Goal: Task Accomplishment & Management: Use online tool/utility

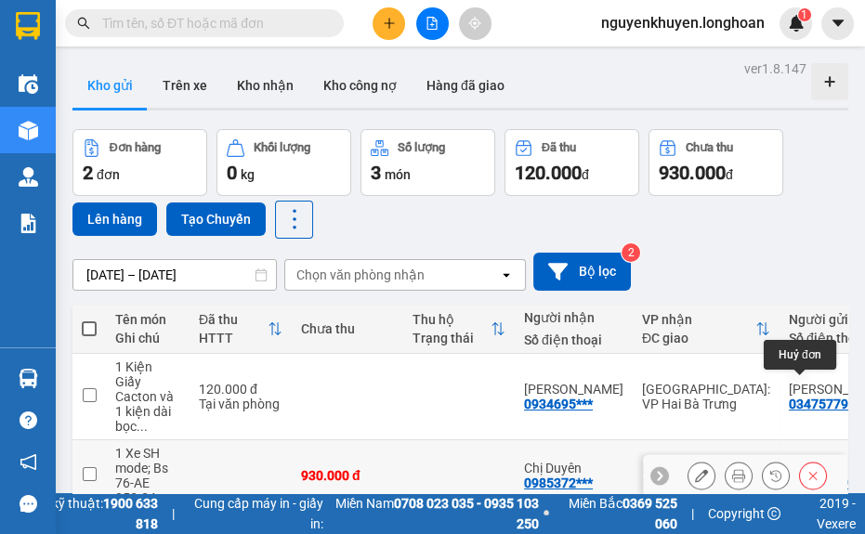
click at [463, 478] on td at bounding box center [459, 476] width 112 height 72
checkbox input "true"
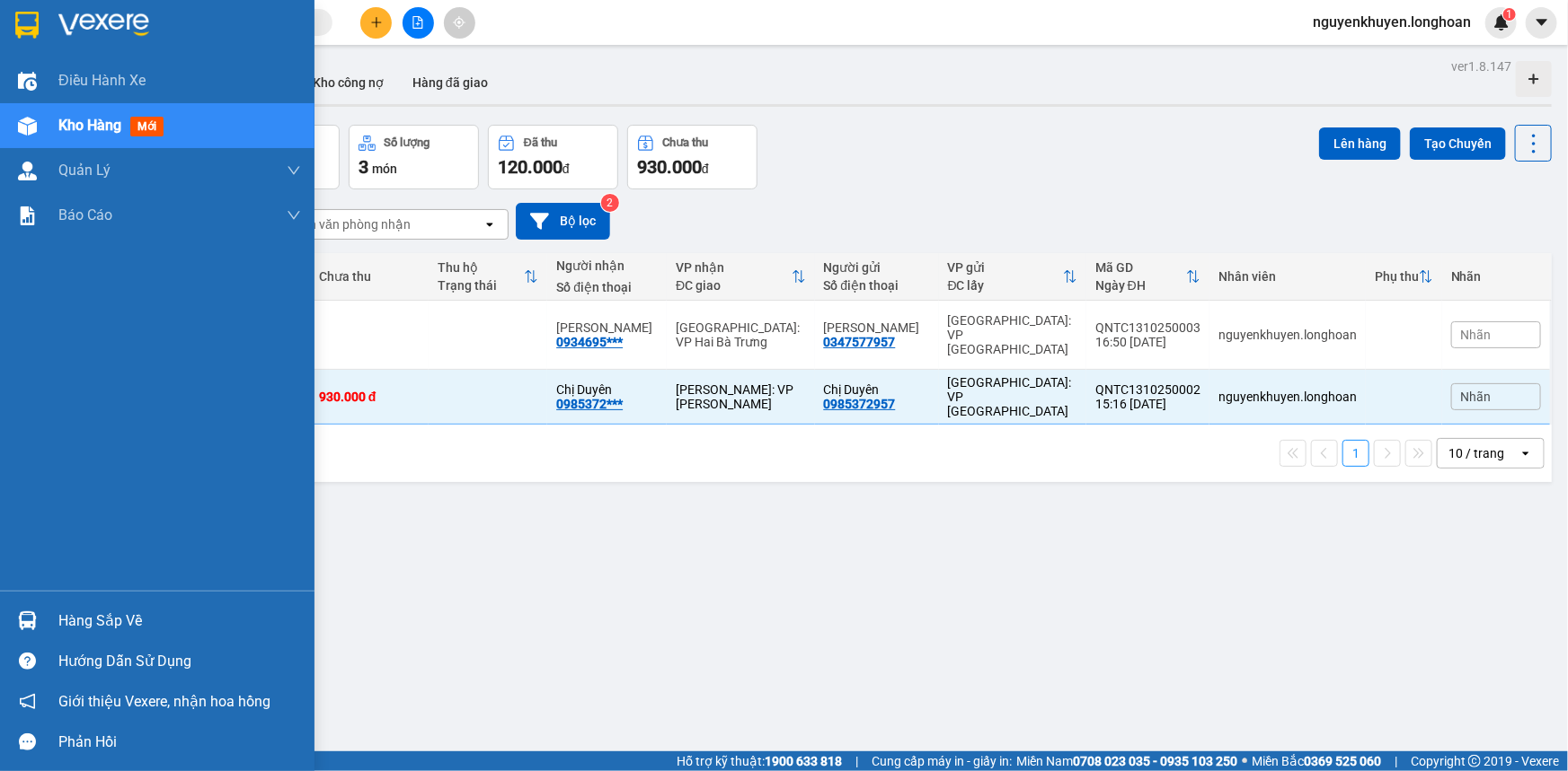
click at [100, 629] on div "Hàng sắp về" at bounding box center [179, 621] width 243 height 27
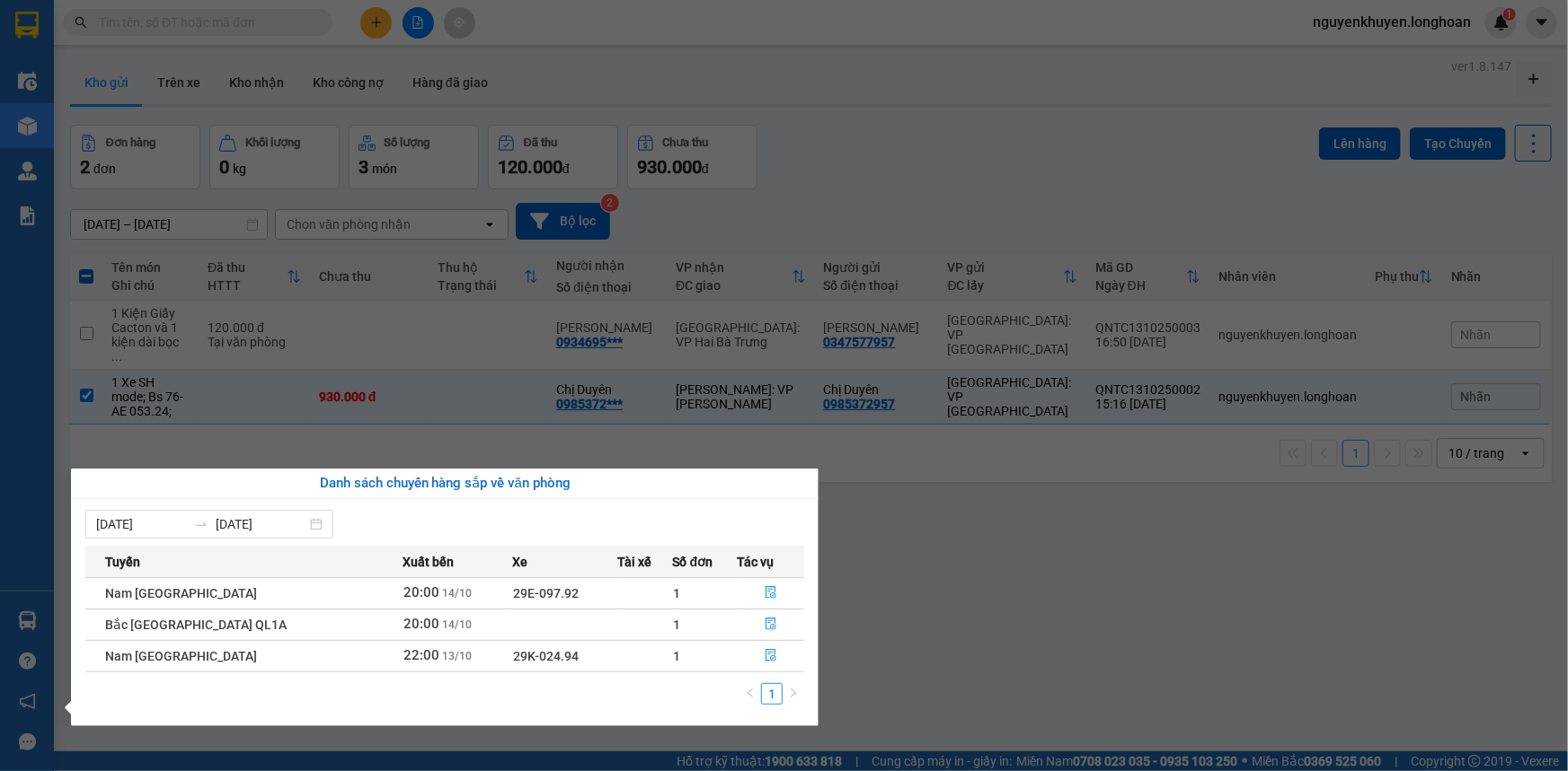
click at [1184, 607] on section "Kết quả tìm kiếm ( 0 ) Bộ lọc No Data nguyenkhuyen.longhoan 1 Điều hành xe Kho …" at bounding box center [784, 386] width 1568 height 771
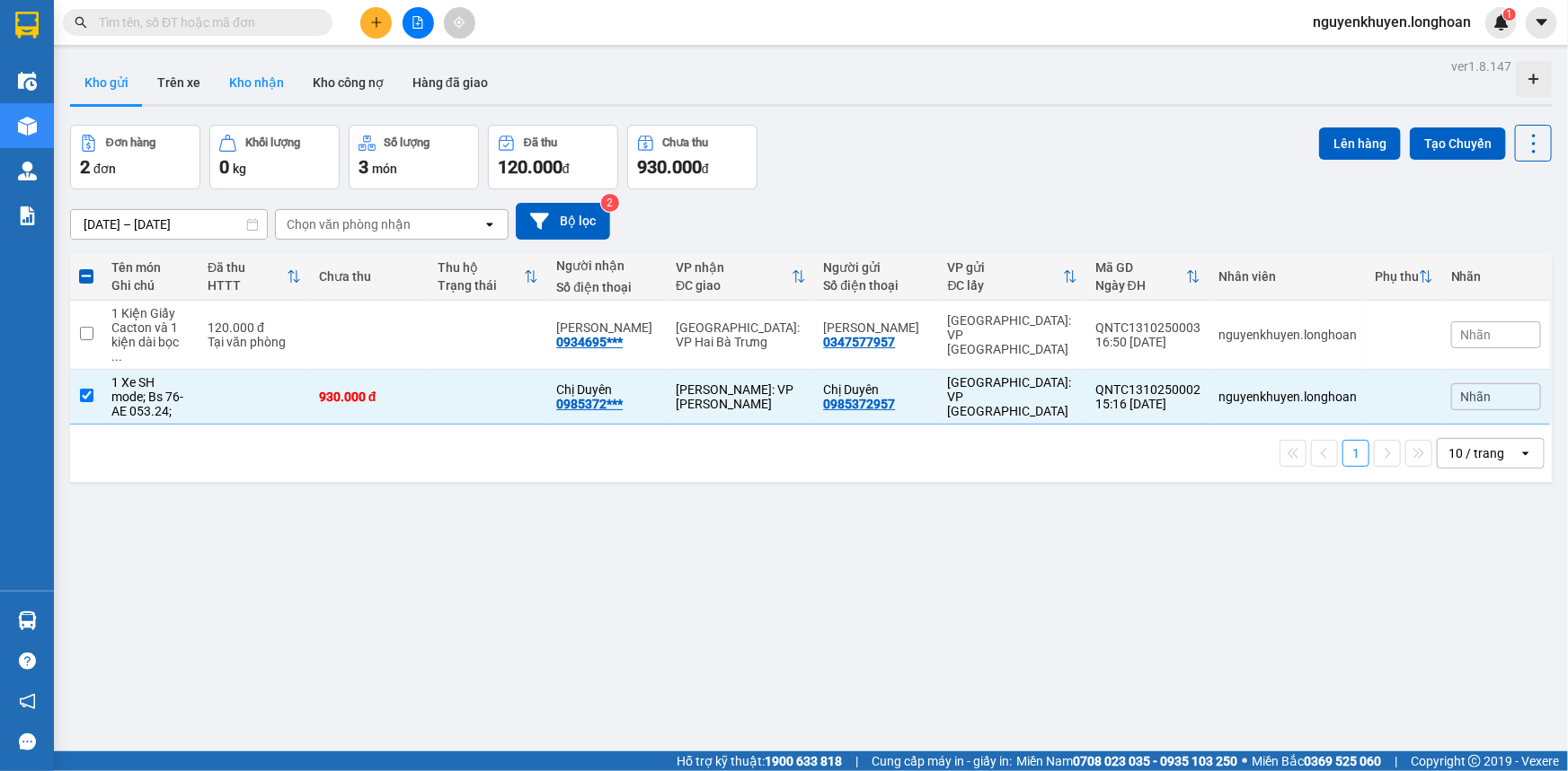
click at [252, 81] on button "Kho nhận" at bounding box center [256, 82] width 83 height 43
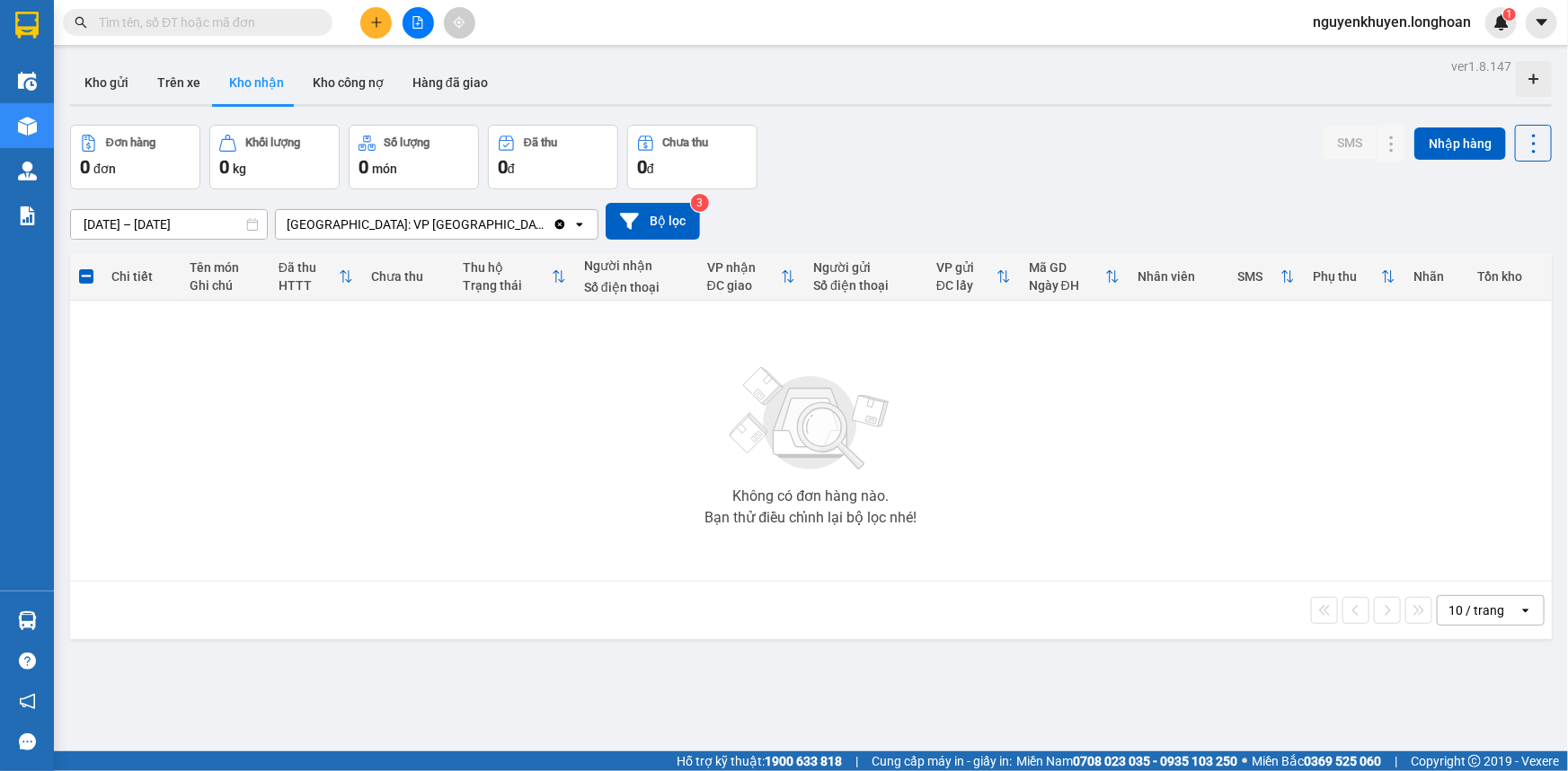
click at [249, 82] on button "Kho nhận" at bounding box center [256, 82] width 83 height 43
click at [102, 88] on button "Kho gửi" at bounding box center [105, 82] width 73 height 43
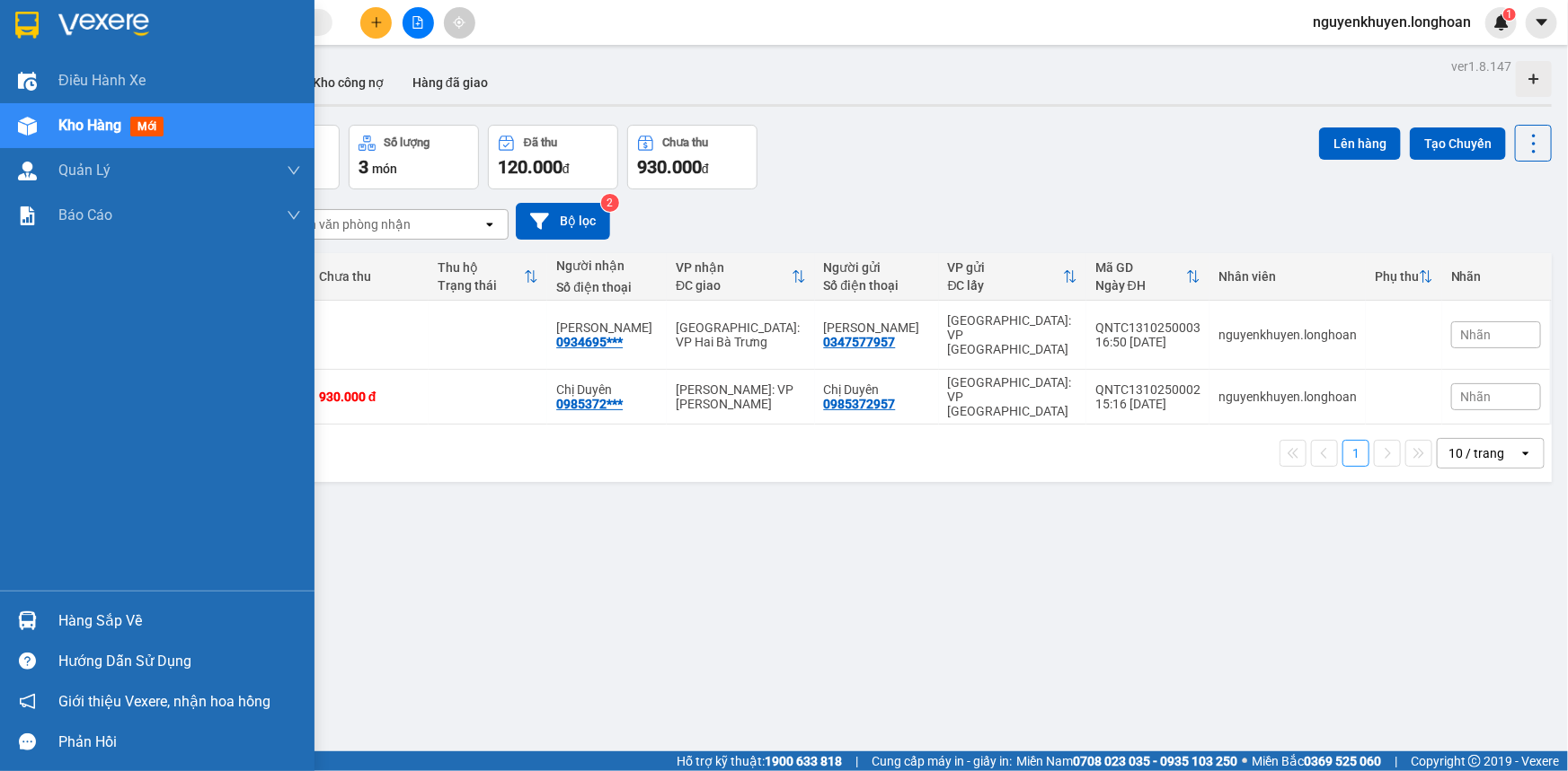
click at [82, 617] on div "Hàng sắp về" at bounding box center [179, 621] width 243 height 27
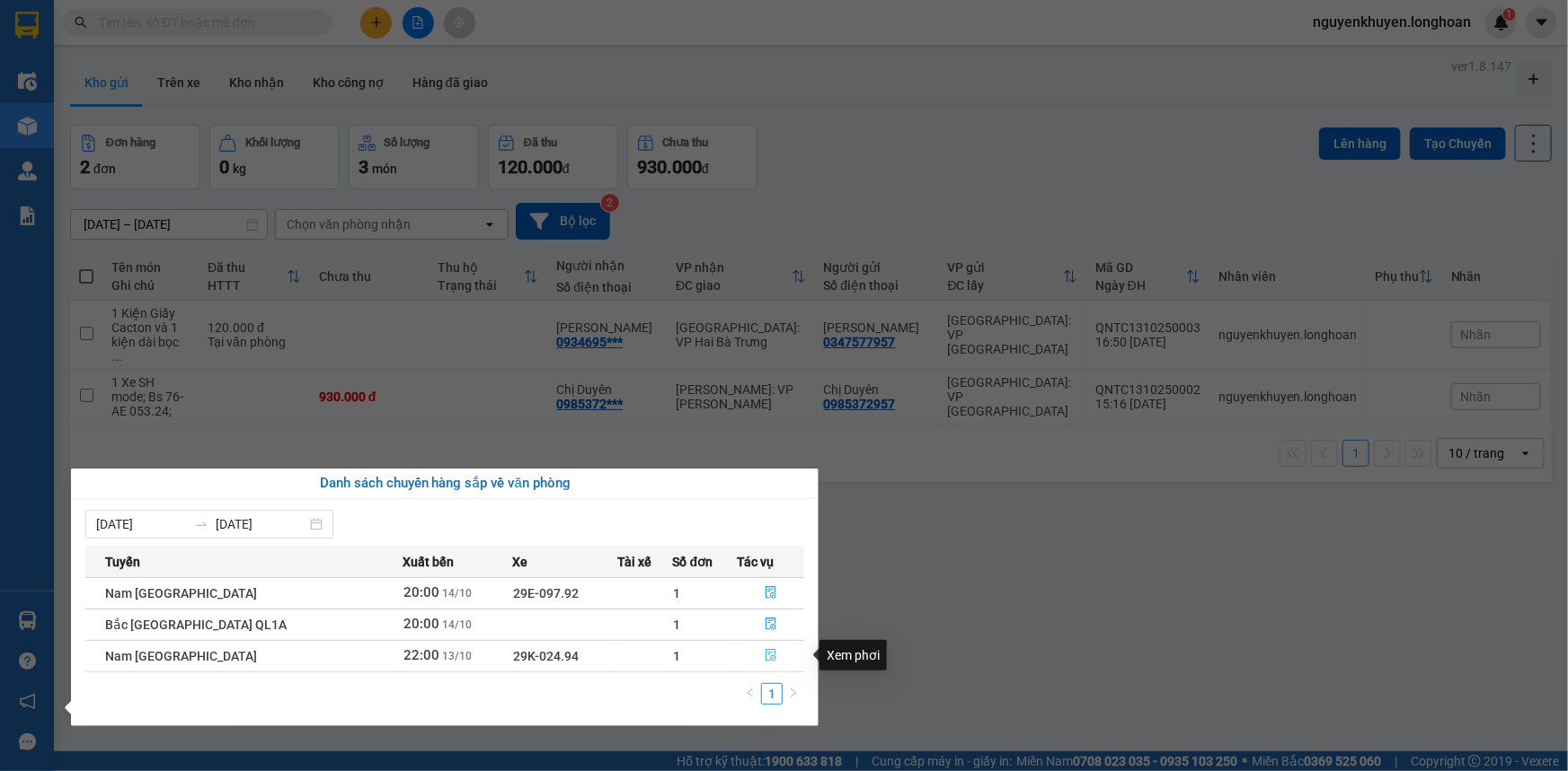
click at [765, 654] on icon "file-done" at bounding box center [770, 655] width 13 height 13
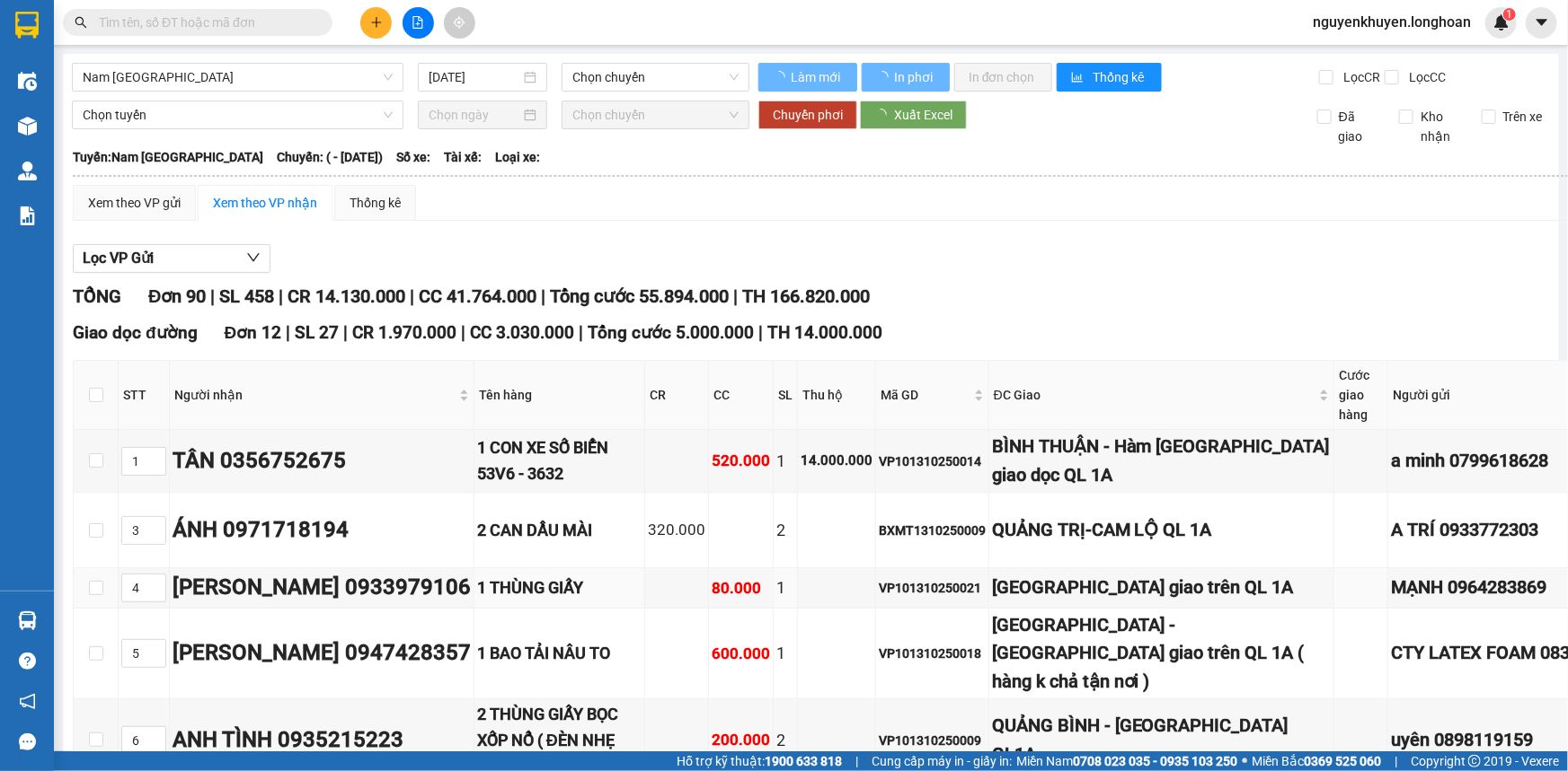
type input "[DATE]"
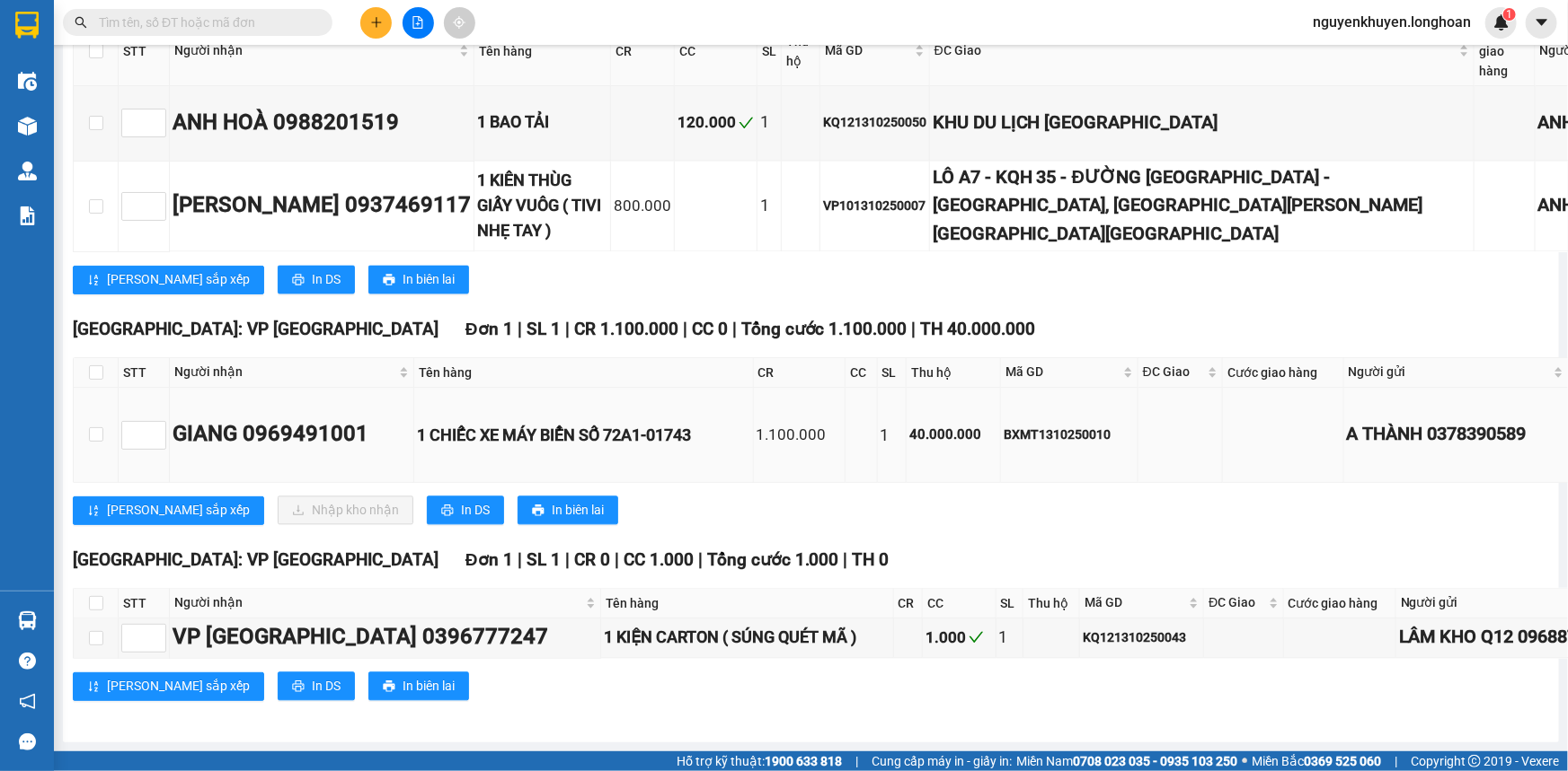
scroll to position [12334, 0]
click at [461, 501] on span "In DS" at bounding box center [476, 511] width 29 height 19
click at [96, 365] on input "checkbox" at bounding box center [96, 372] width 15 height 14
checkbox input "true"
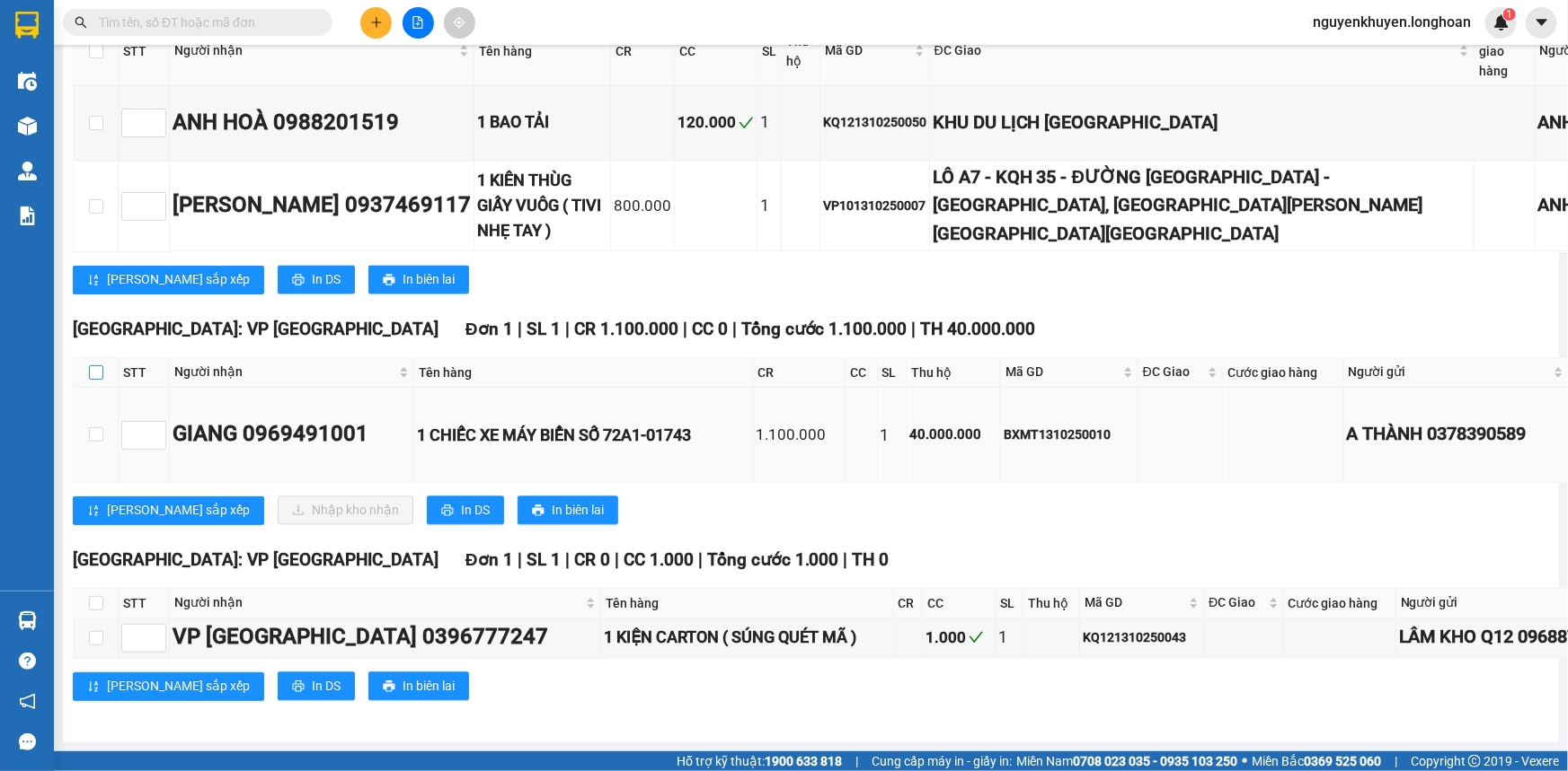
checkbox input "true"
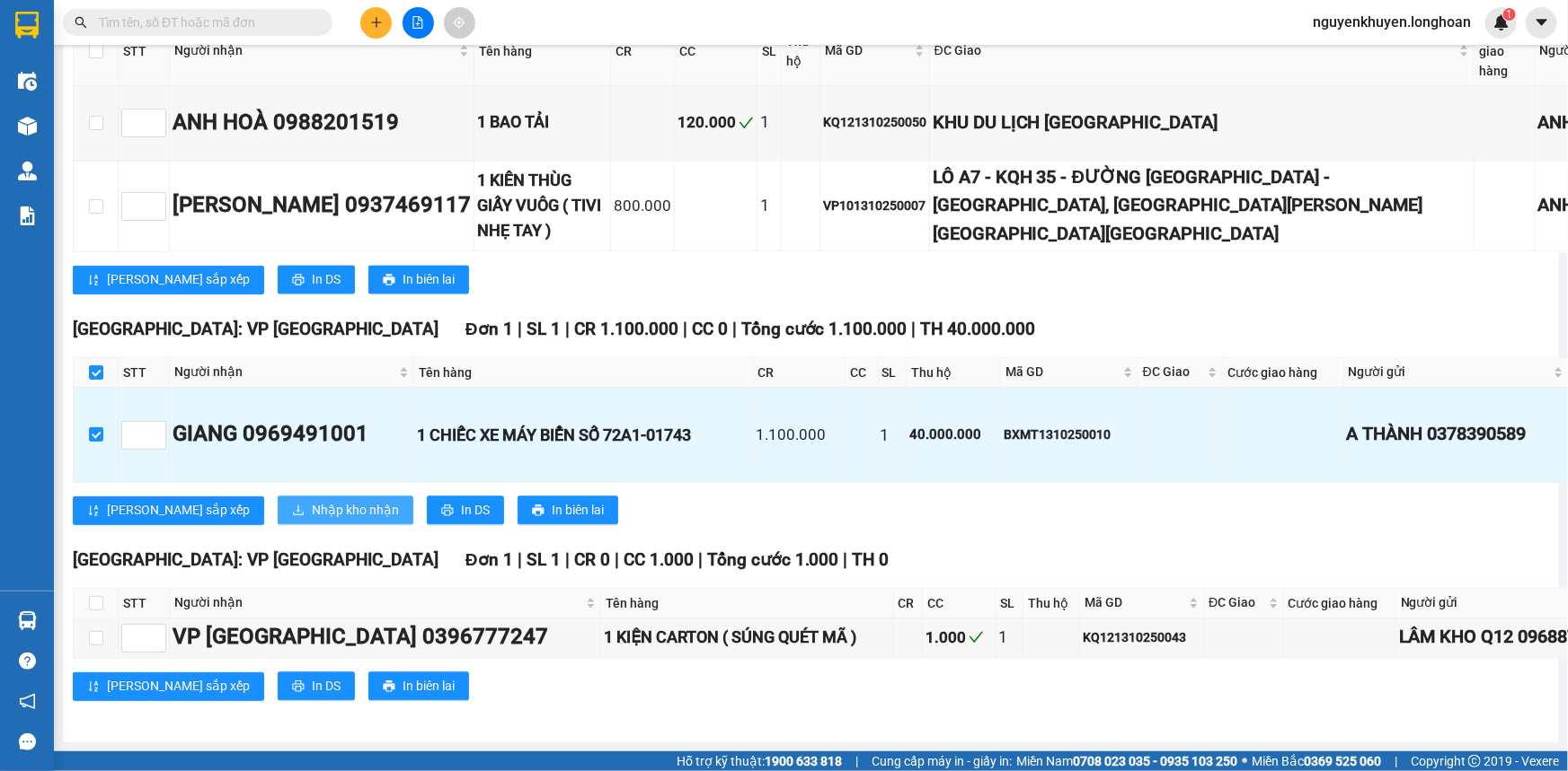
click at [311, 501] on span "Nhập kho nhận" at bounding box center [355, 511] width 87 height 19
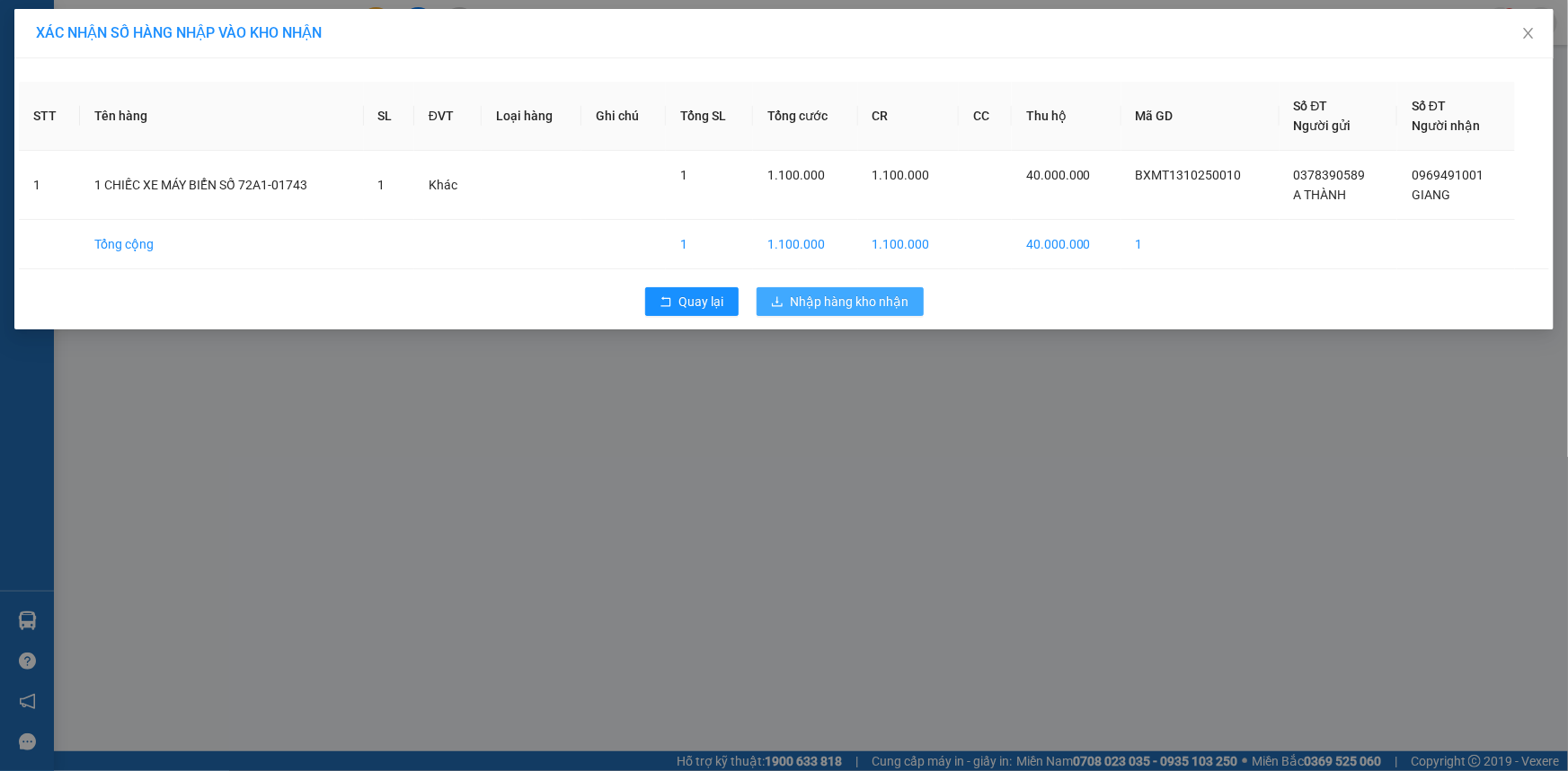
click at [849, 304] on span "Nhập hàng kho nhận" at bounding box center [850, 301] width 119 height 19
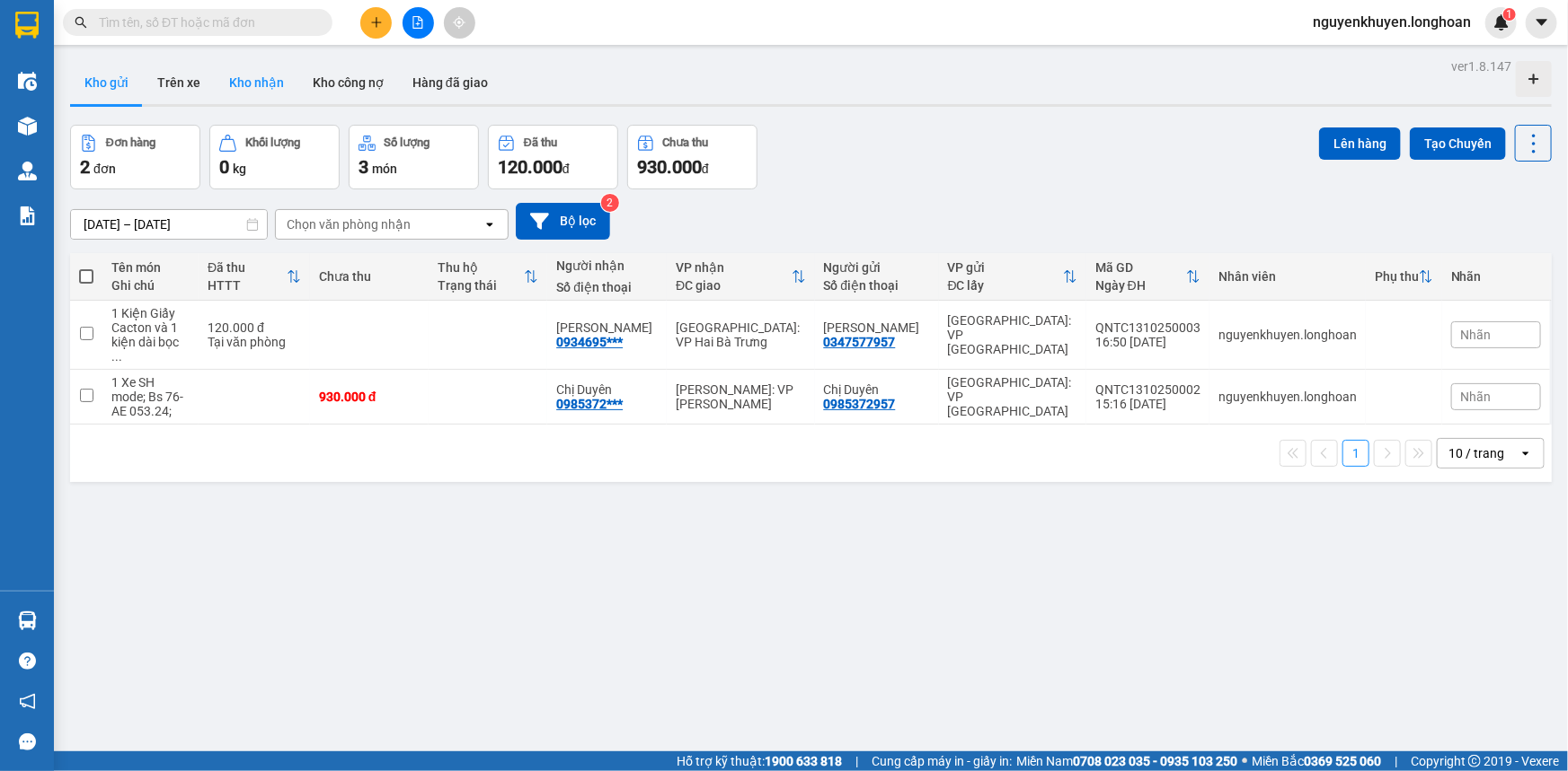
click at [261, 82] on button "Kho nhận" at bounding box center [256, 82] width 83 height 43
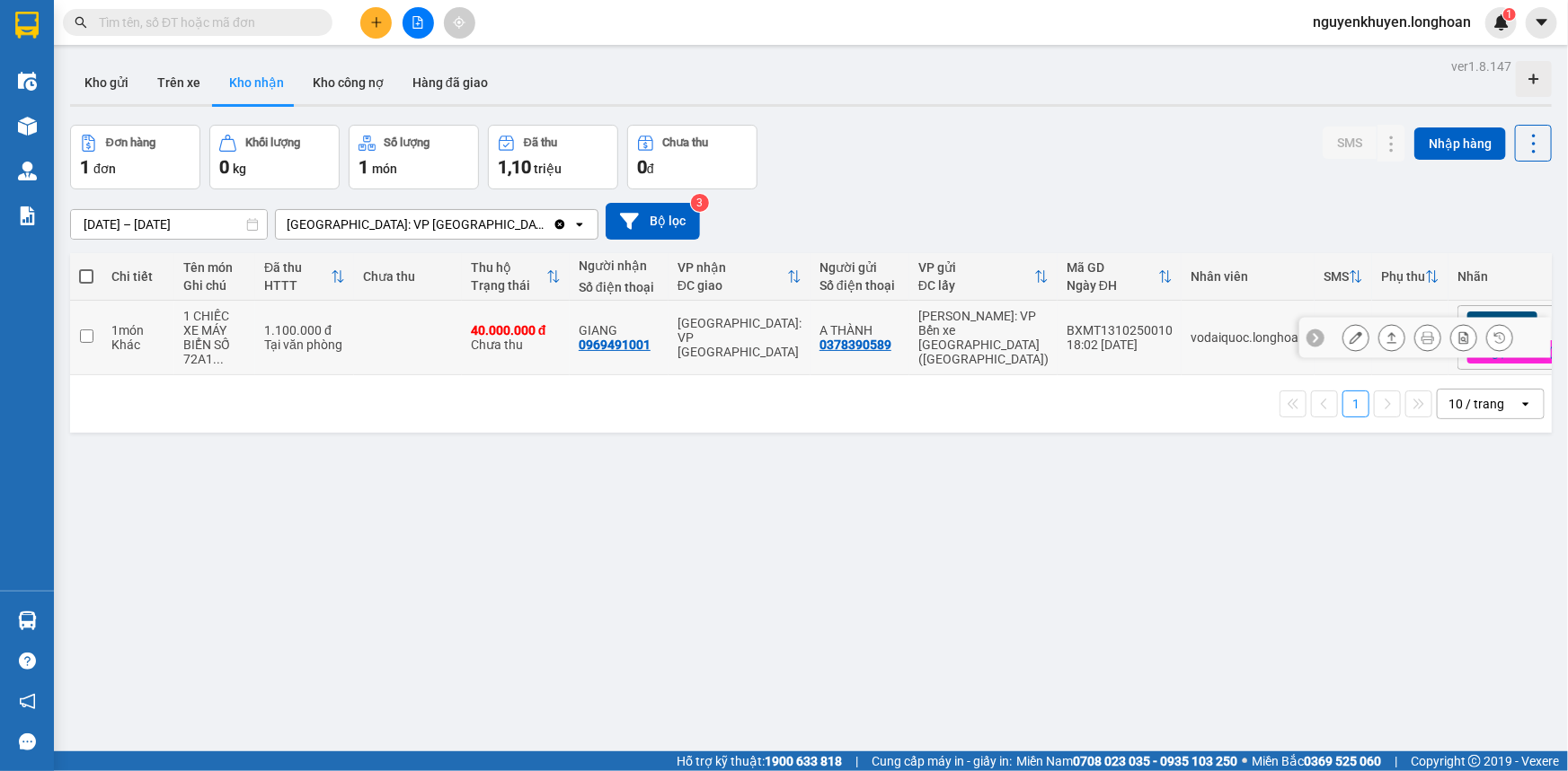
click at [86, 337] on input "checkbox" at bounding box center [87, 336] width 14 height 14
checkbox input "true"
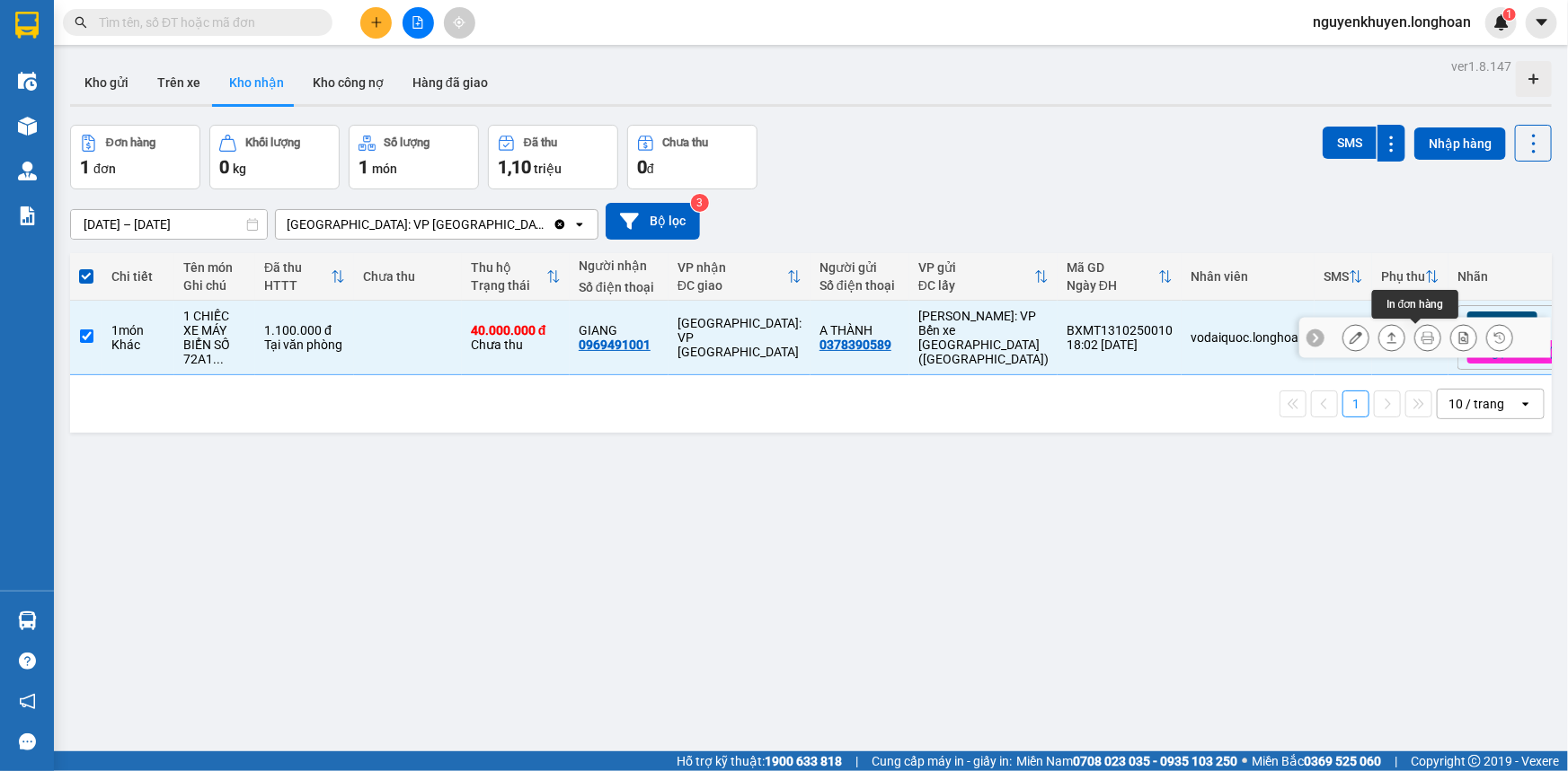
click at [1421, 338] on icon at bounding box center [1427, 337] width 13 height 13
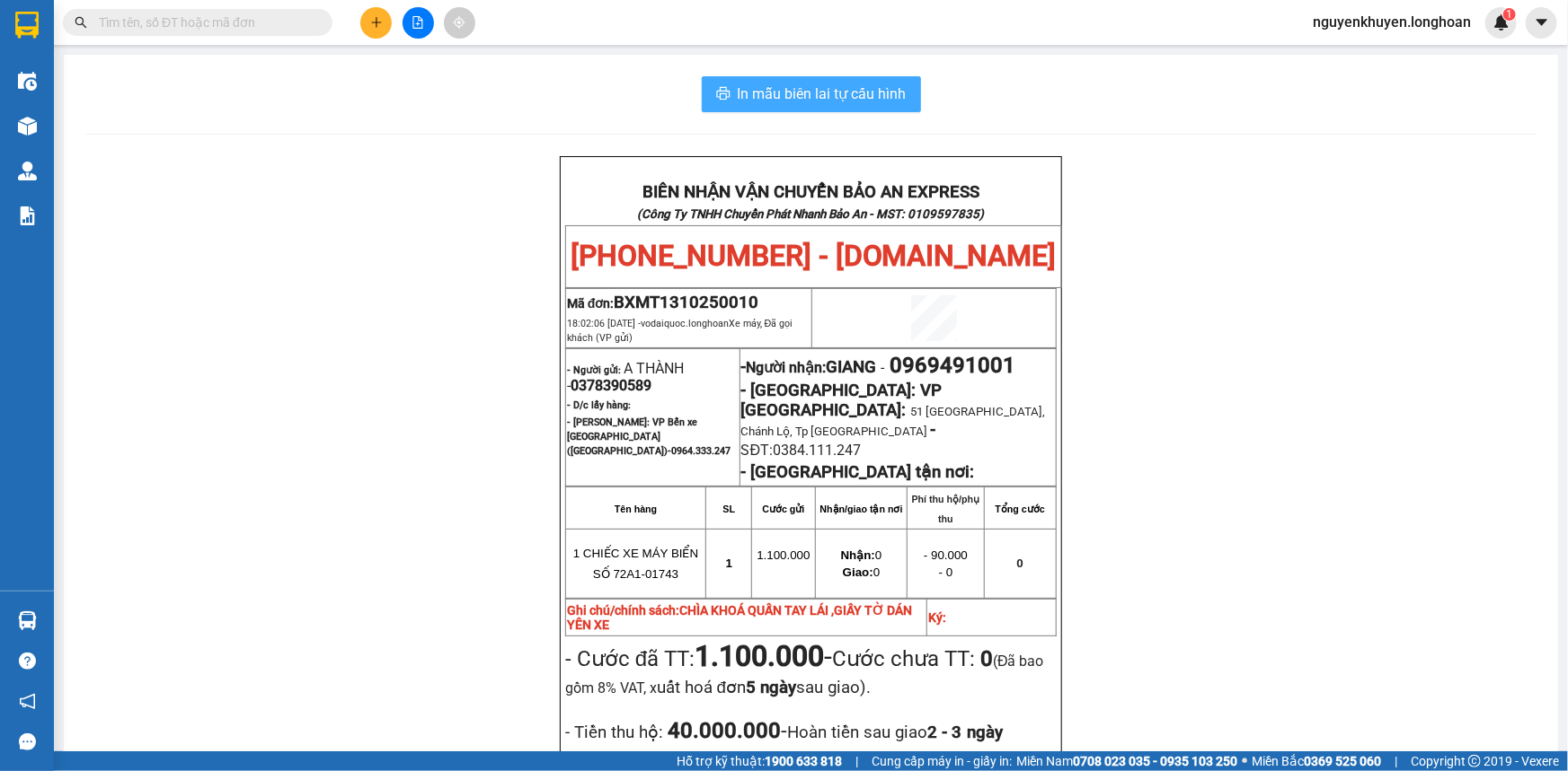
click at [823, 87] on span "In mẫu biên lai tự cấu hình" at bounding box center [822, 93] width 169 height 22
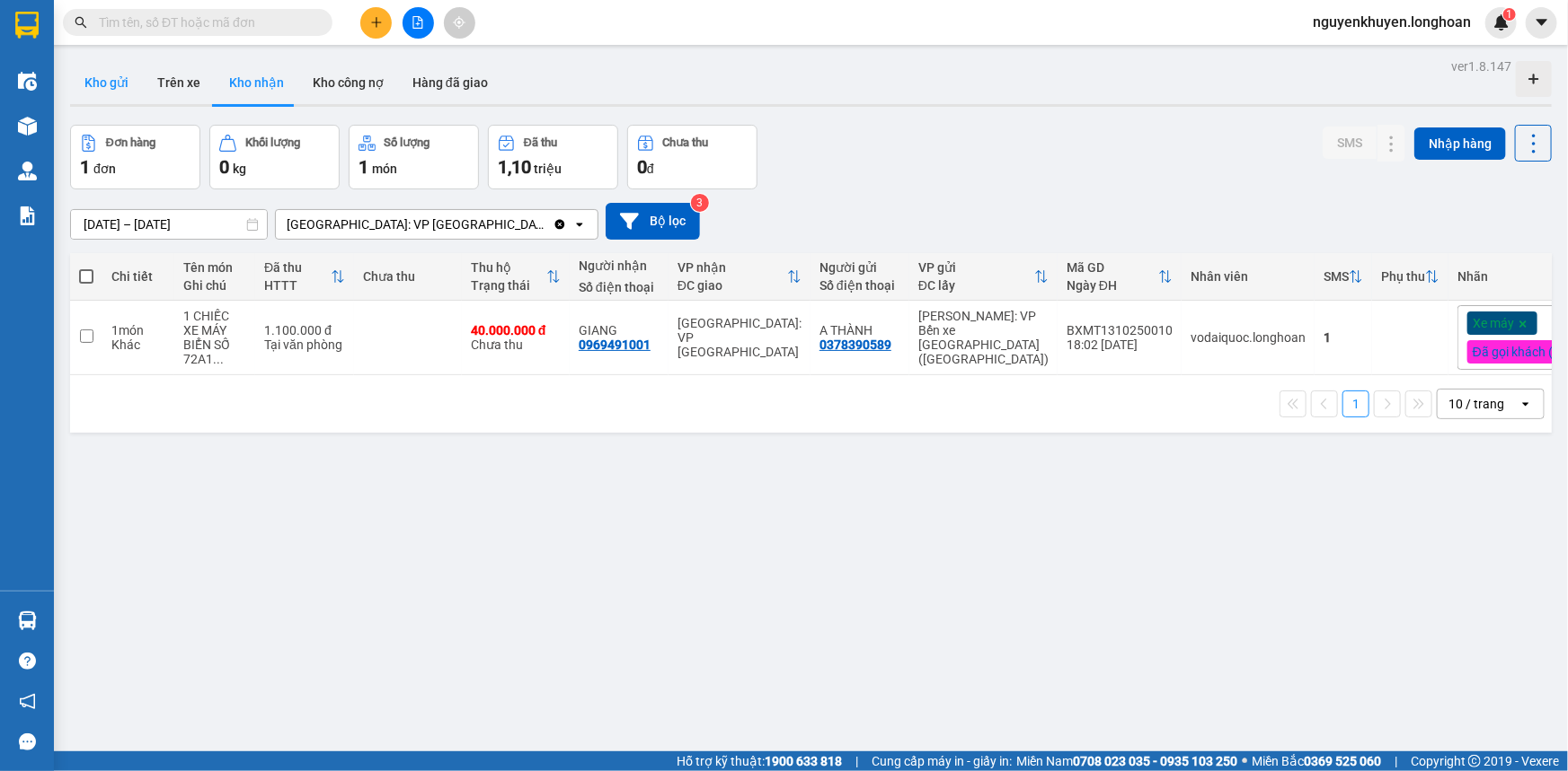
click at [104, 82] on button "Kho gửi" at bounding box center [105, 82] width 73 height 43
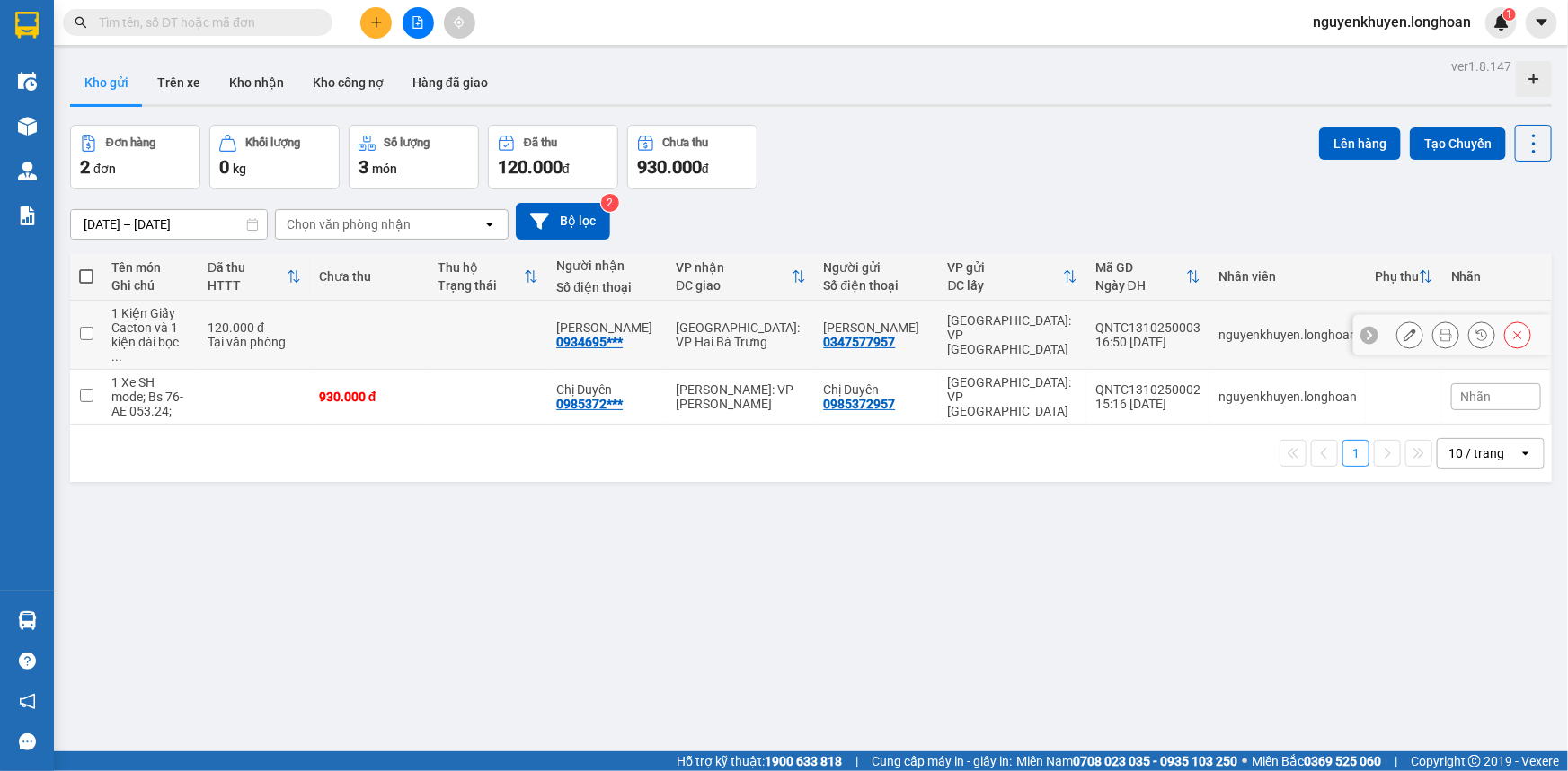
click at [84, 327] on input "checkbox" at bounding box center [87, 333] width 14 height 14
checkbox input "true"
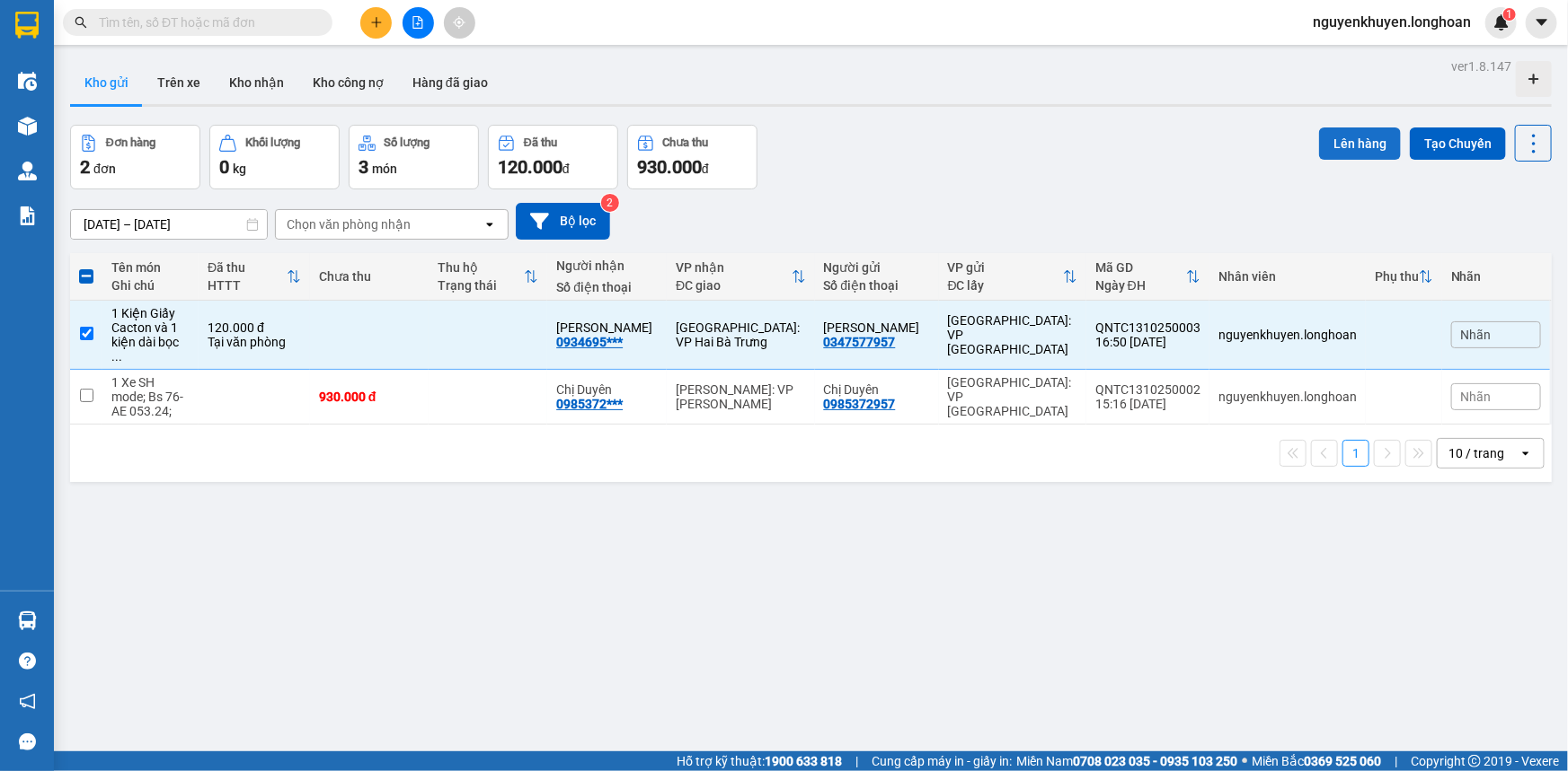
click at [1328, 137] on button "Lên hàng" at bounding box center [1359, 143] width 82 height 32
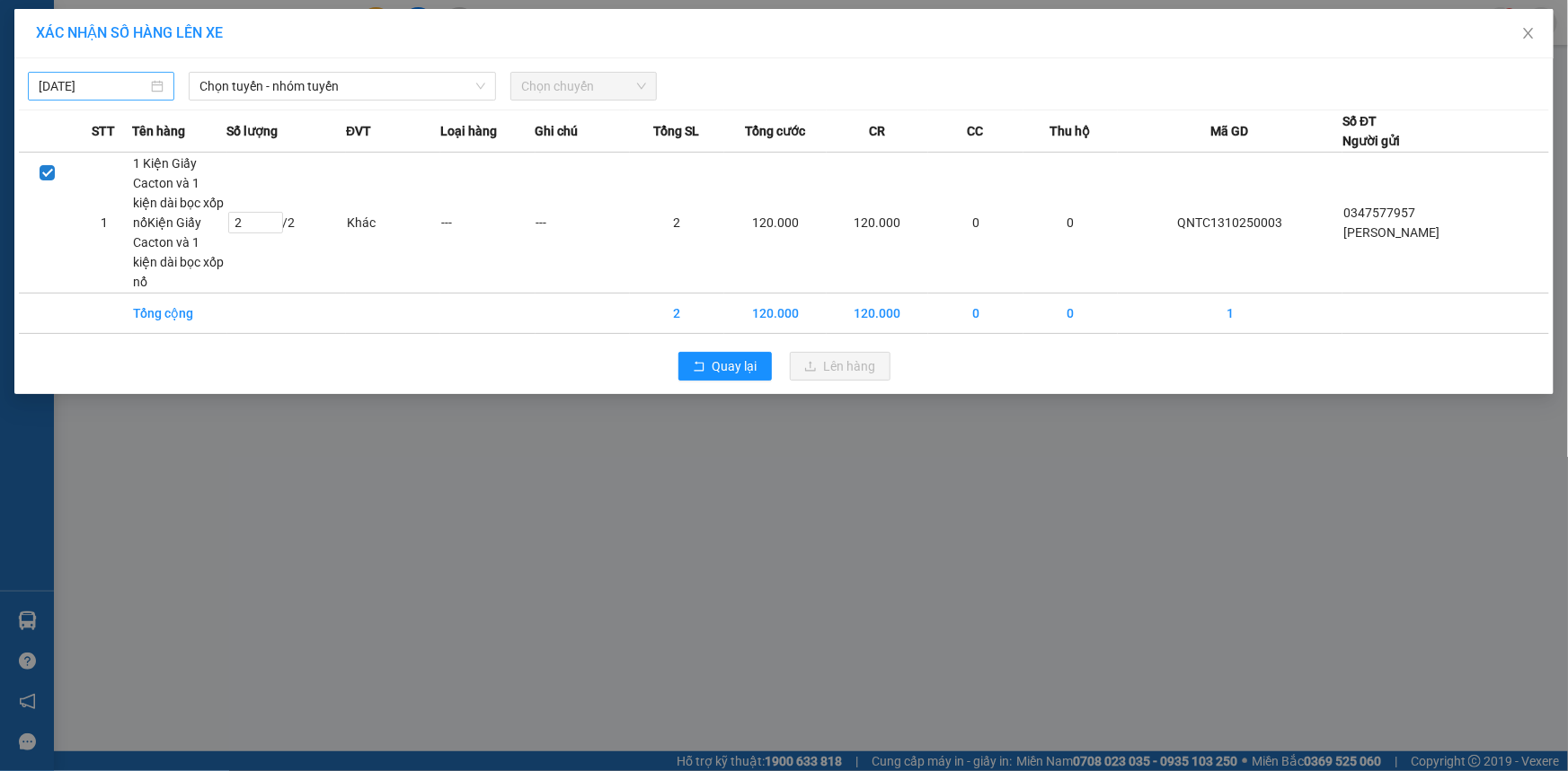
click at [117, 82] on input "[DATE]" at bounding box center [93, 86] width 108 height 19
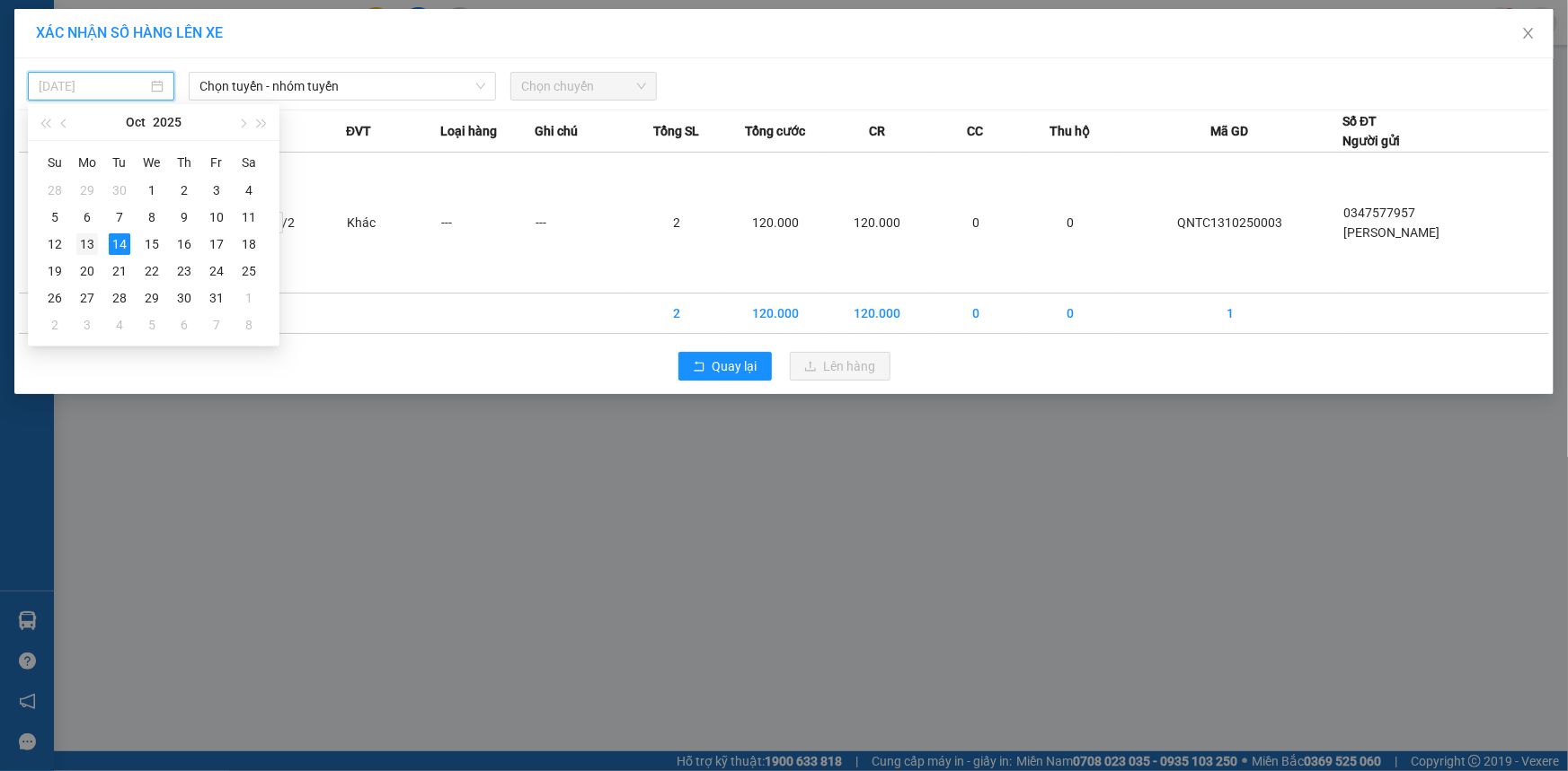
click at [79, 243] on div "13" at bounding box center [87, 244] width 21 height 21
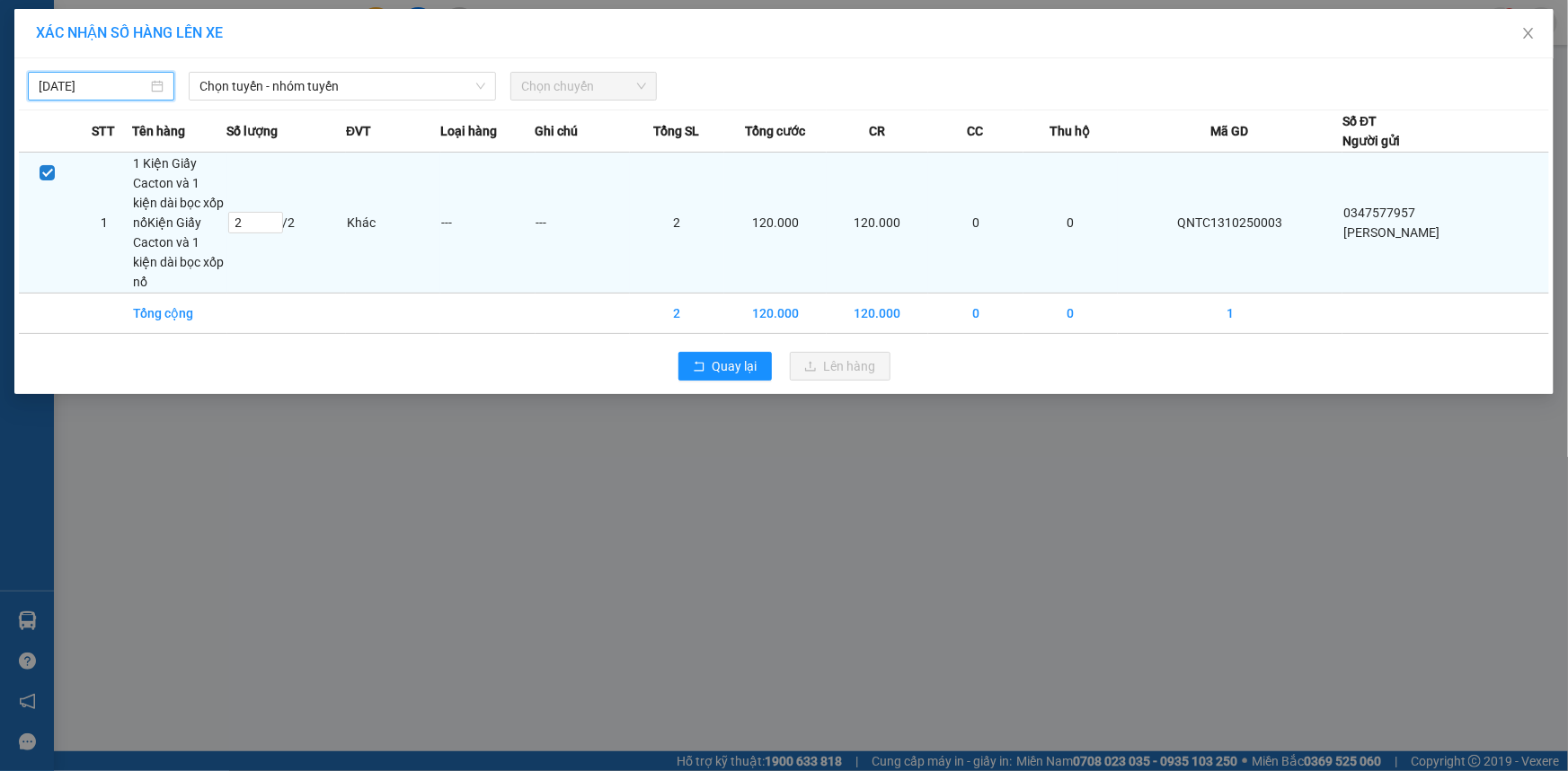
type input "[DATE]"
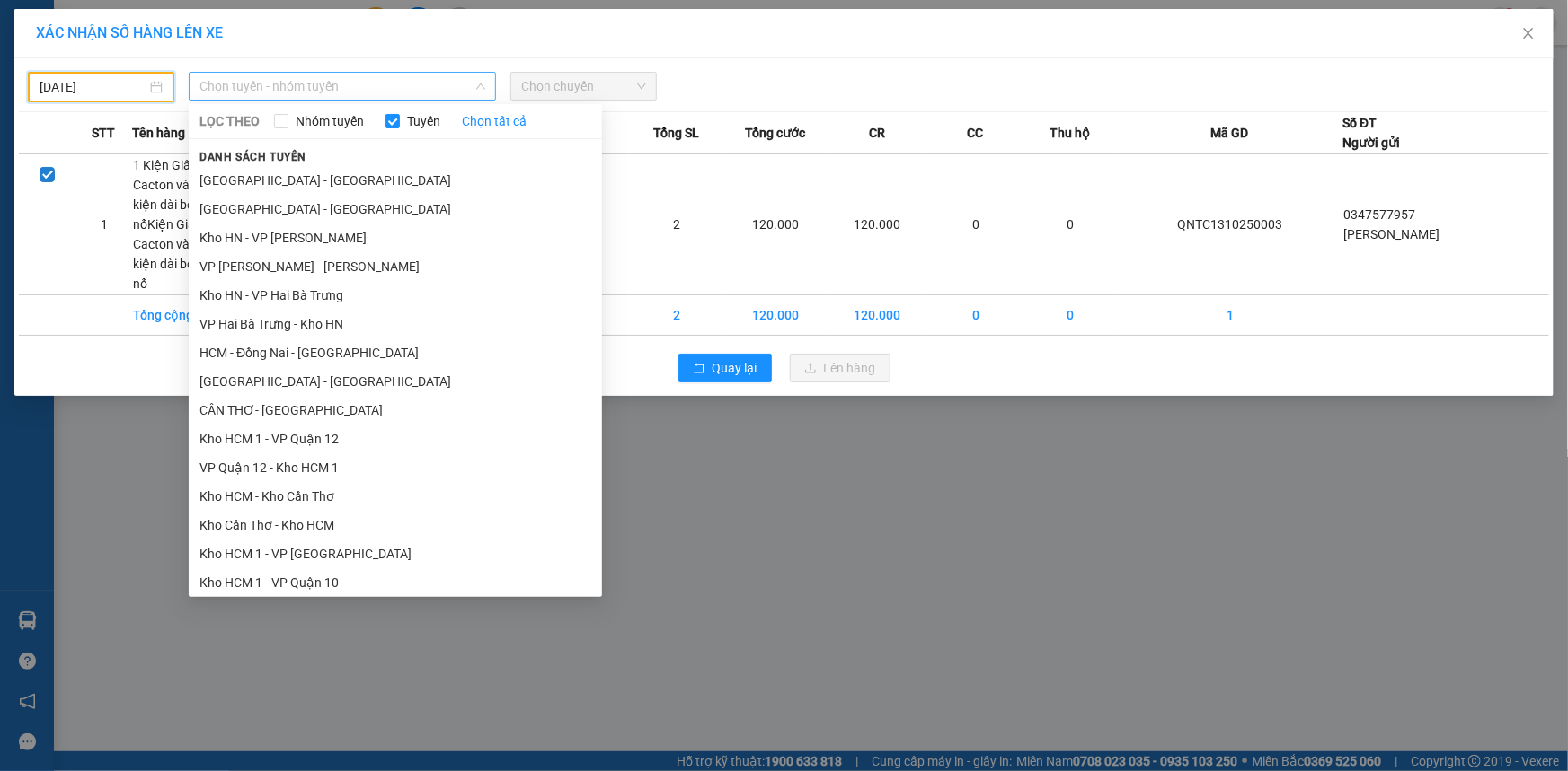
click at [281, 86] on span "Chọn tuyến - nhóm tuyến" at bounding box center [342, 86] width 286 height 27
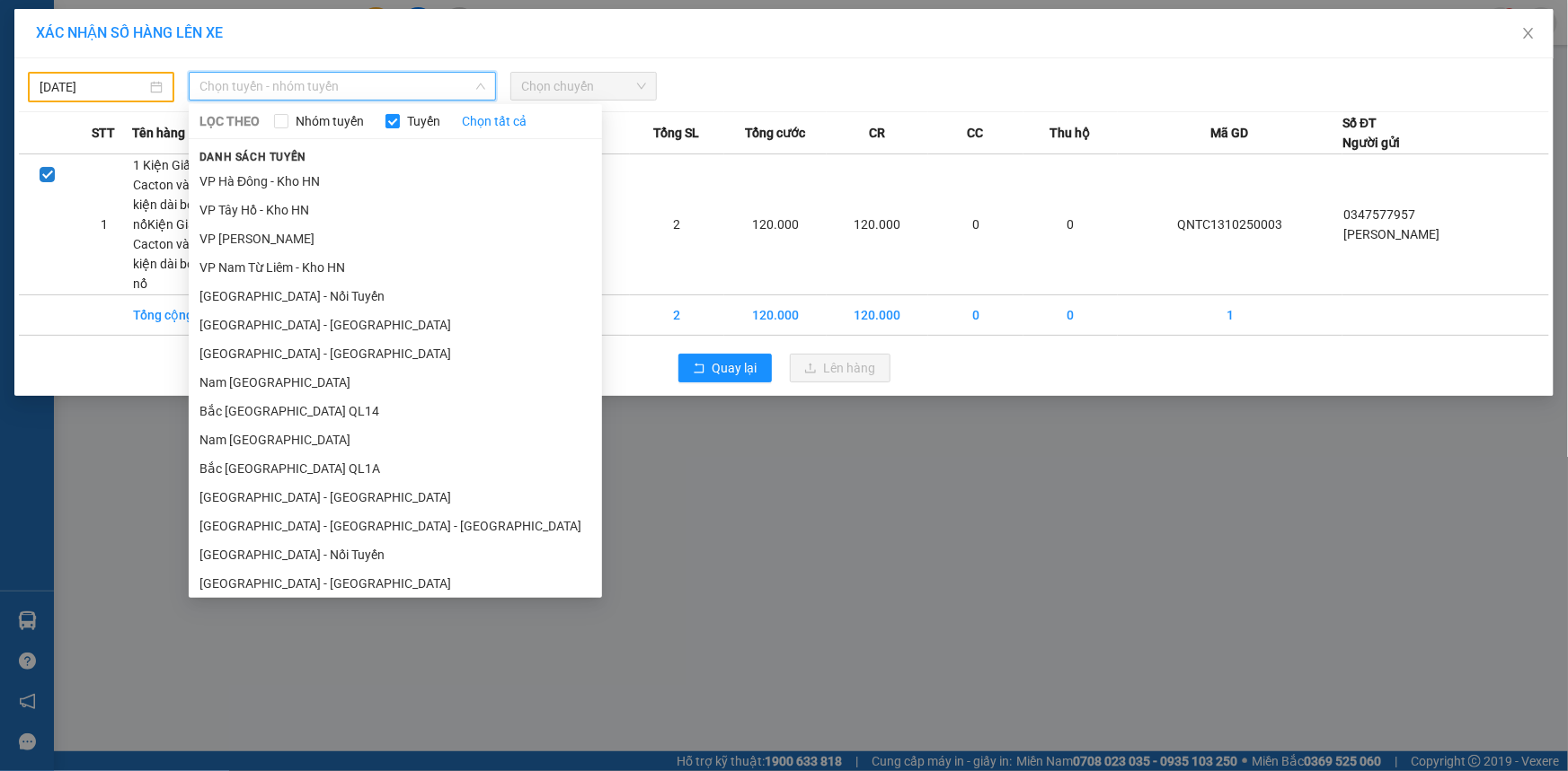
scroll to position [1041, 0]
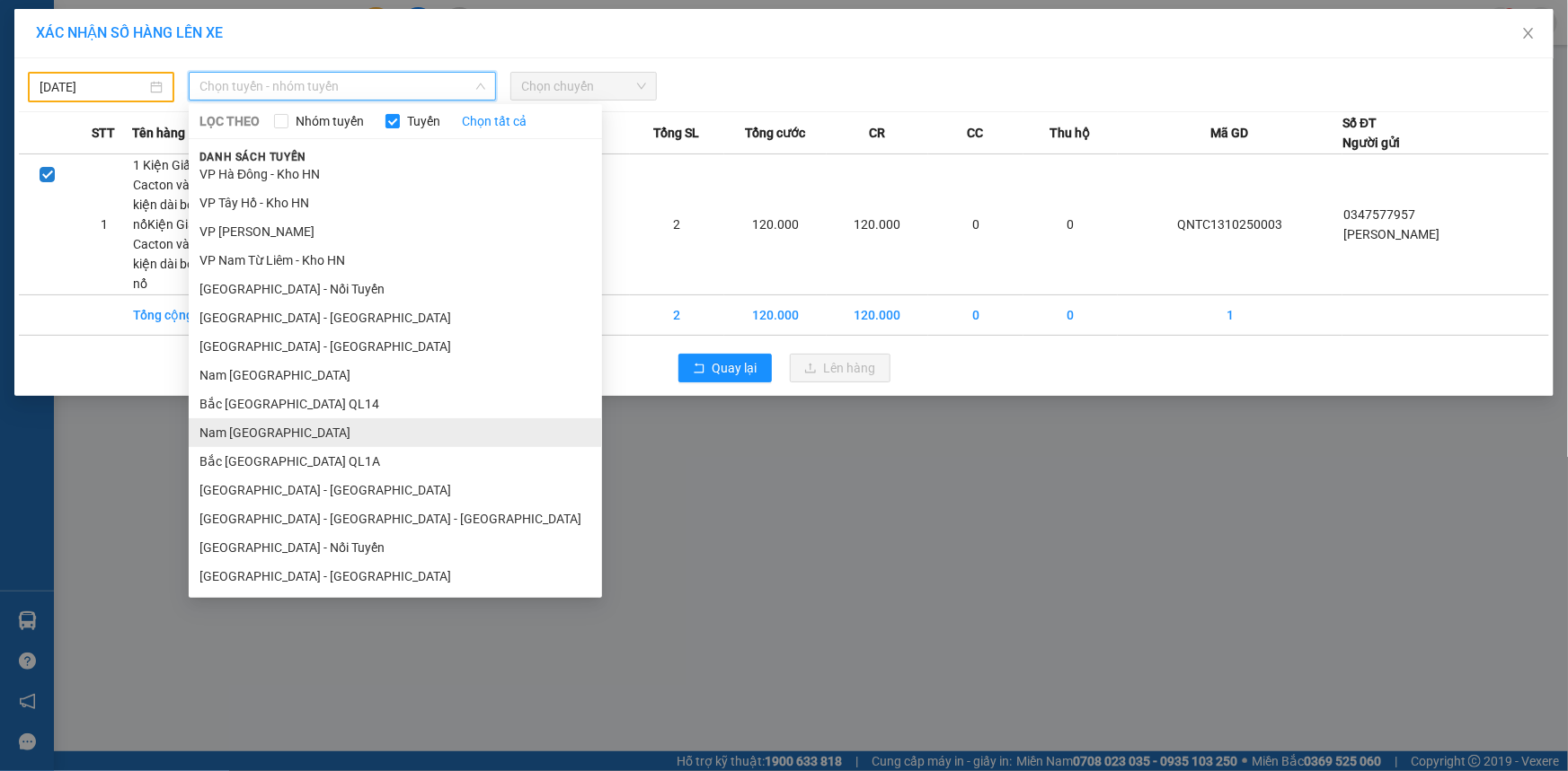
click at [247, 437] on li "Nam [GEOGRAPHIC_DATA]" at bounding box center [394, 433] width 413 height 29
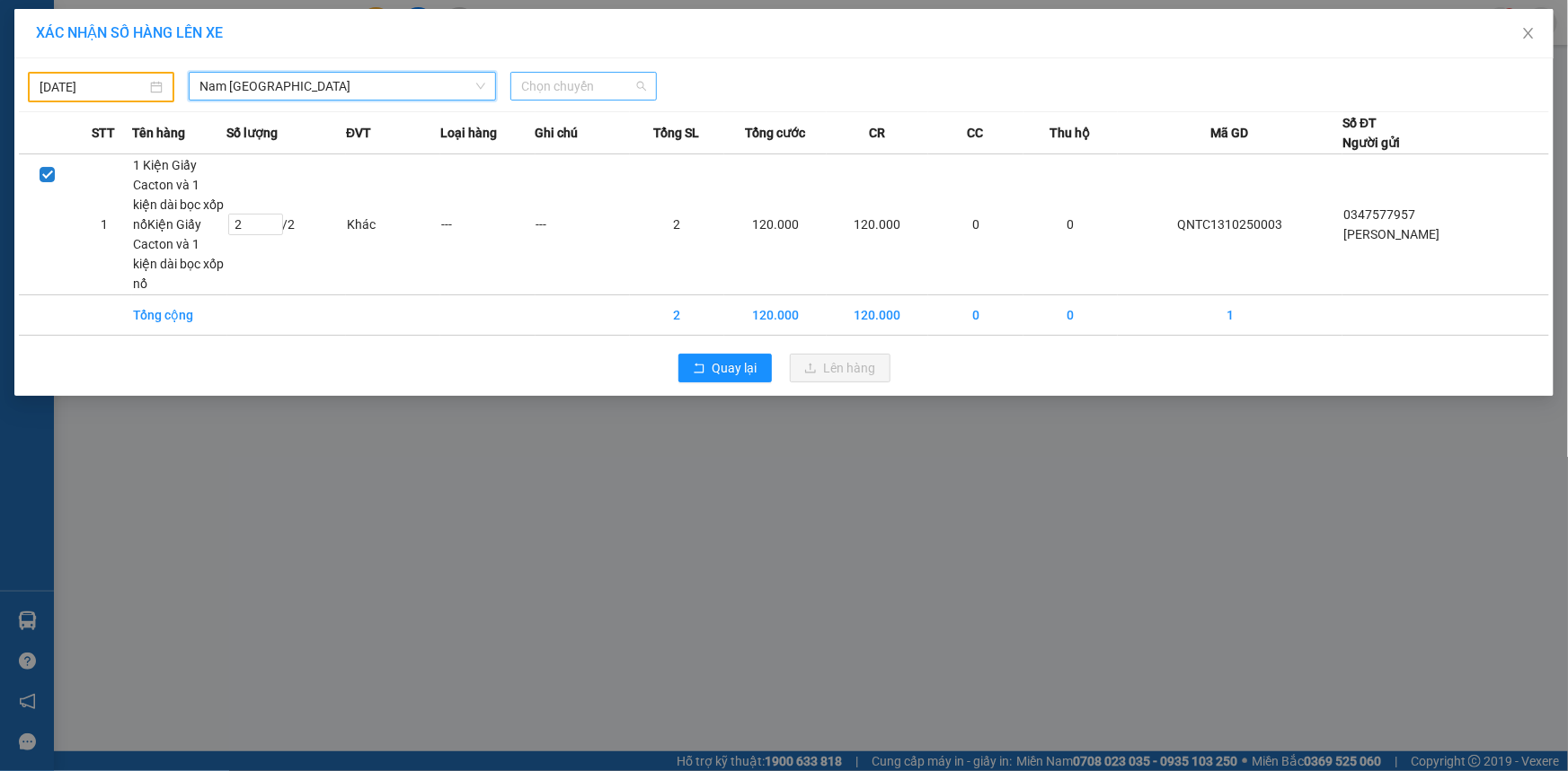
click at [565, 88] on span "Chọn chuyến" at bounding box center [583, 86] width 125 height 27
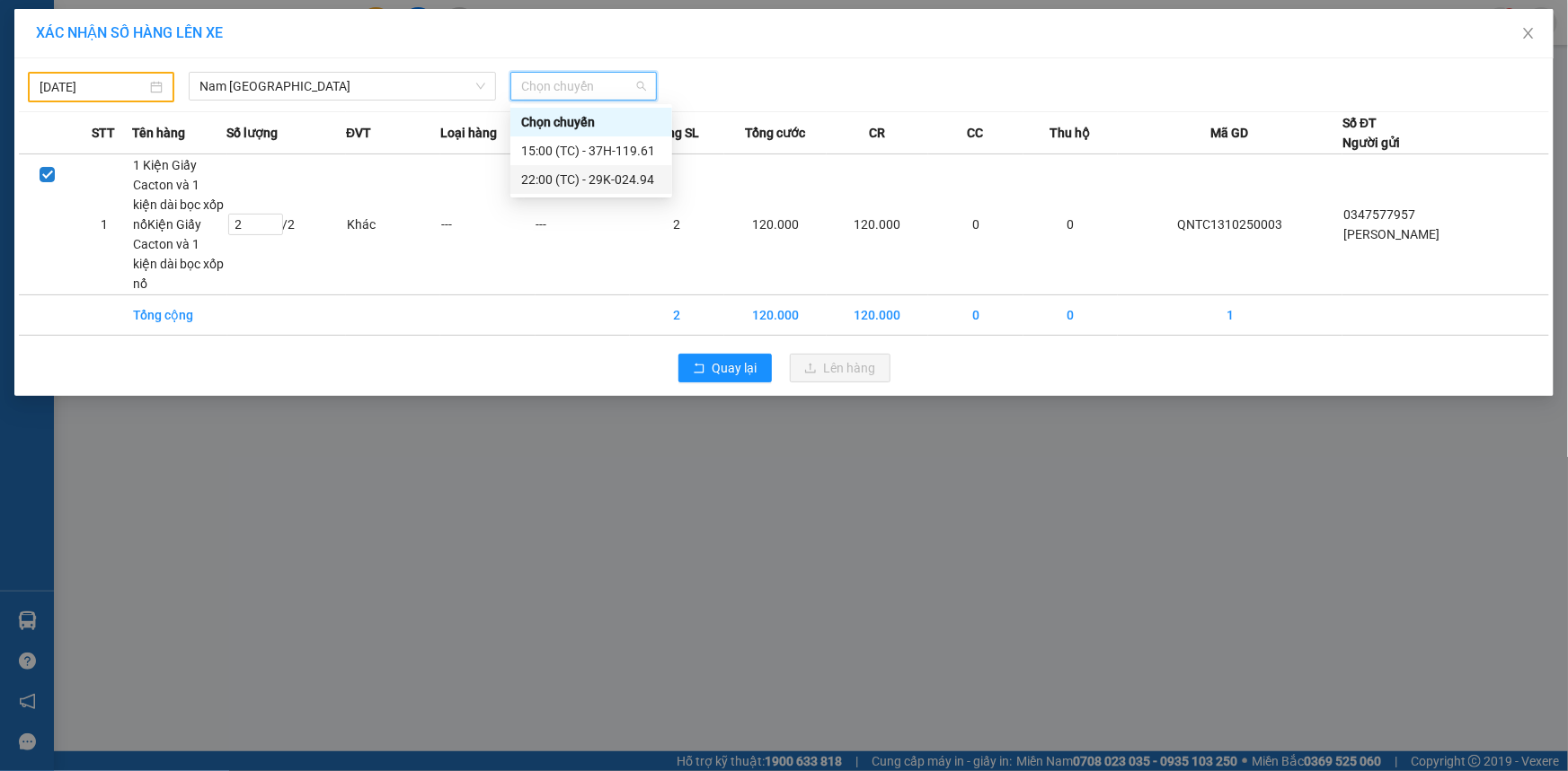
click at [556, 183] on div "22:00 (TC) - 29K-024.94" at bounding box center [591, 180] width 140 height 19
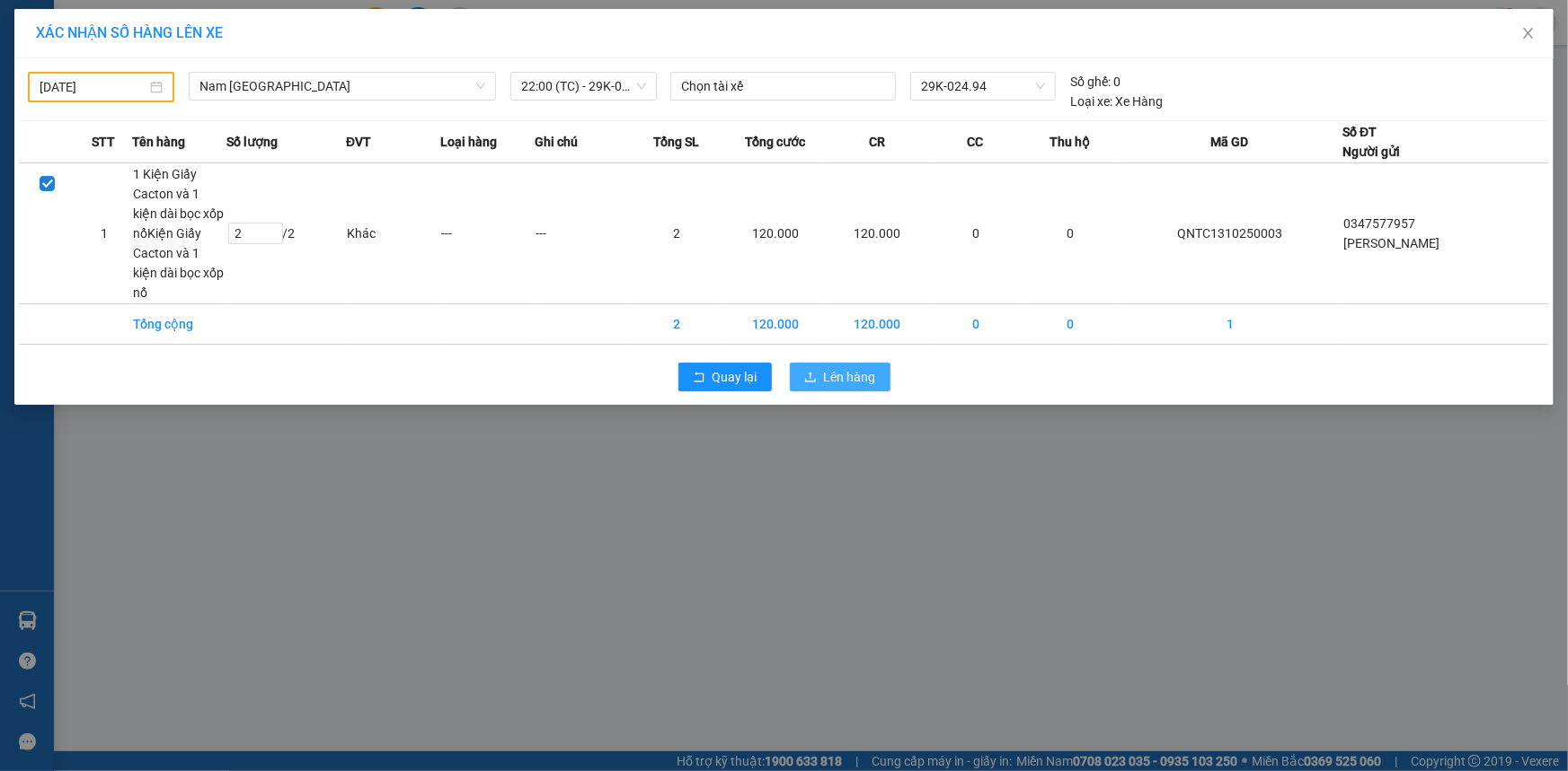
click at [844, 367] on span "Lên hàng" at bounding box center [850, 377] width 52 height 19
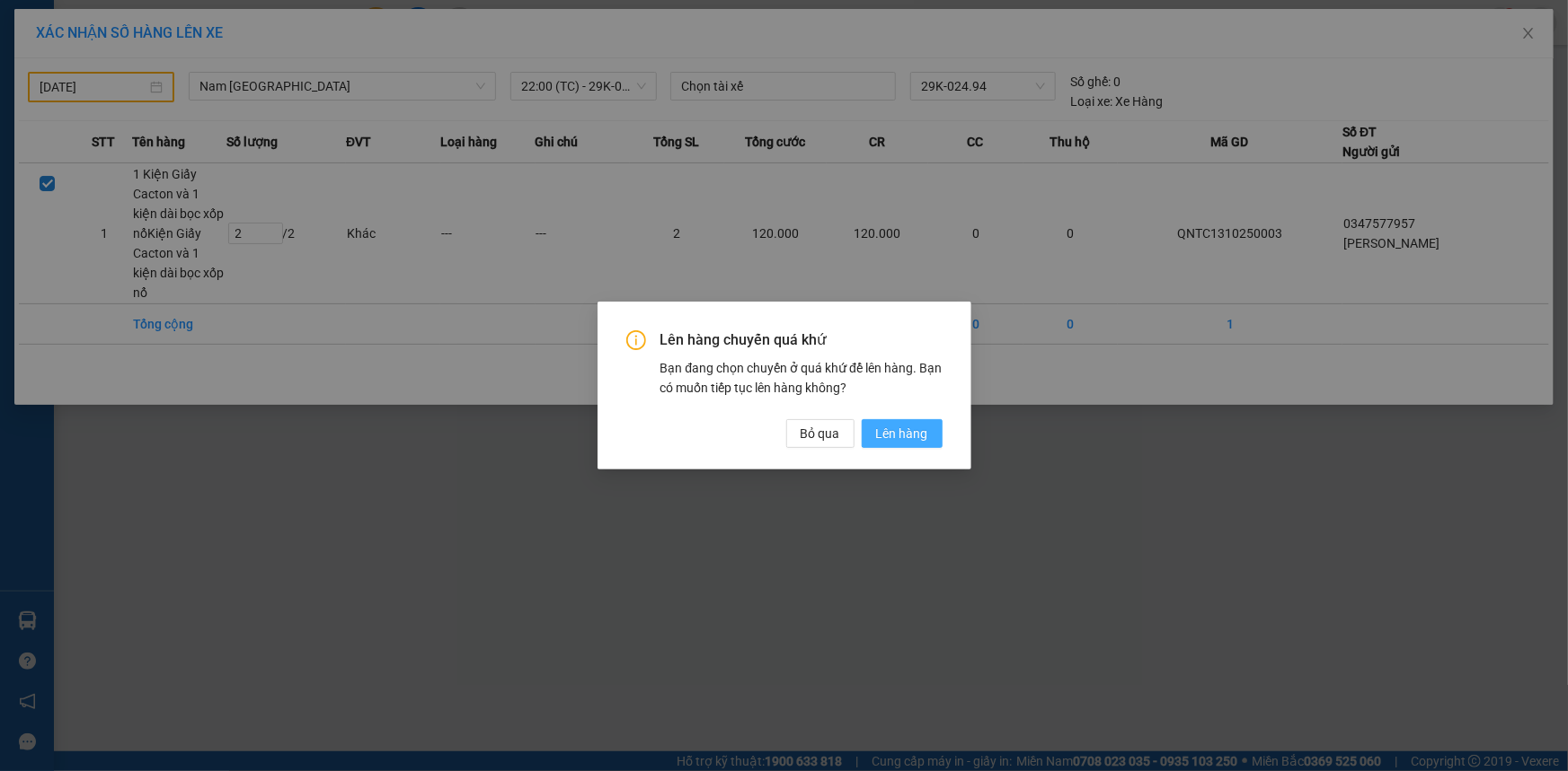
click at [909, 434] on span "Lên hàng" at bounding box center [902, 434] width 52 height 19
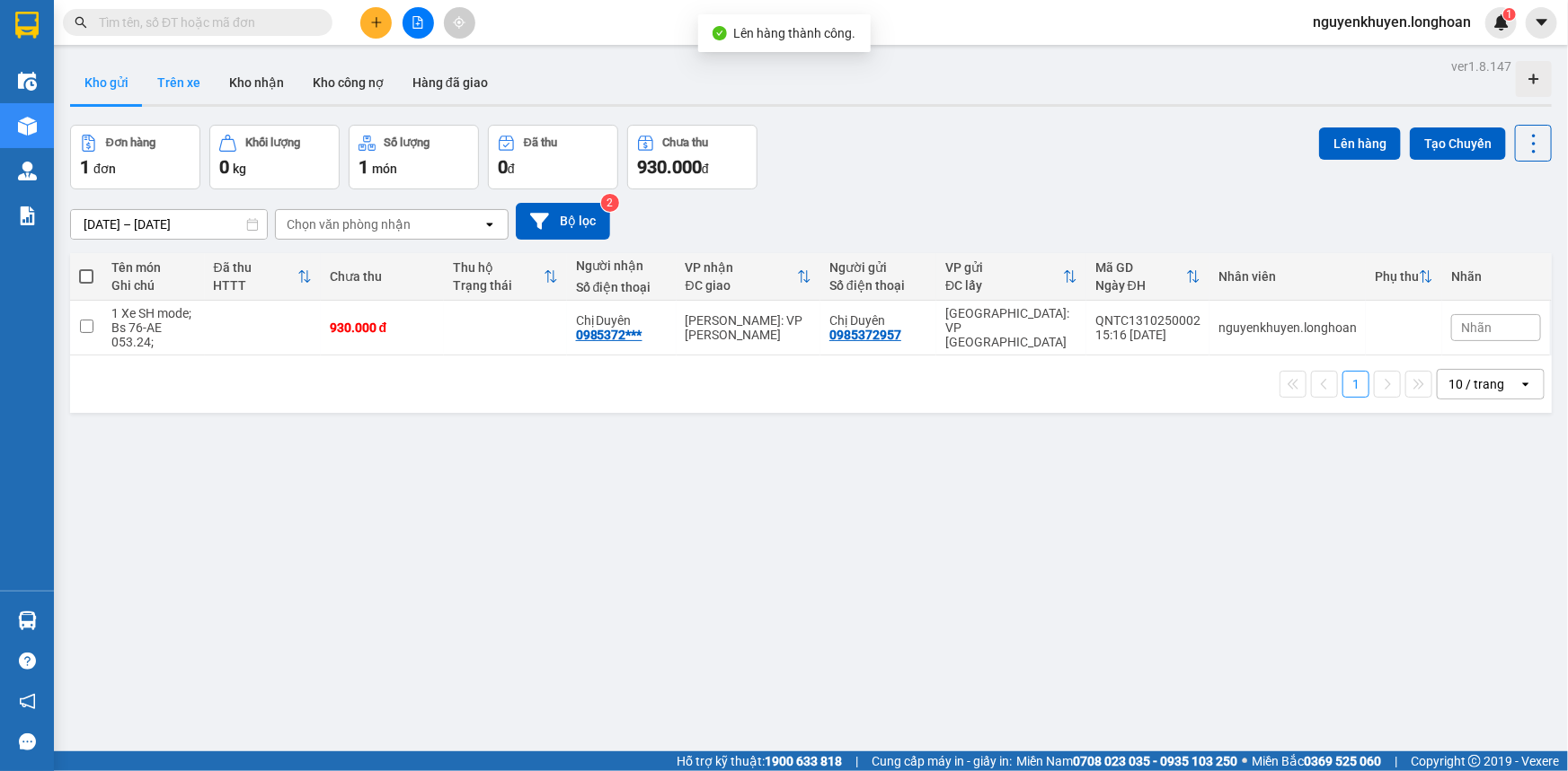
click at [182, 82] on button "Trên xe" at bounding box center [179, 82] width 72 height 43
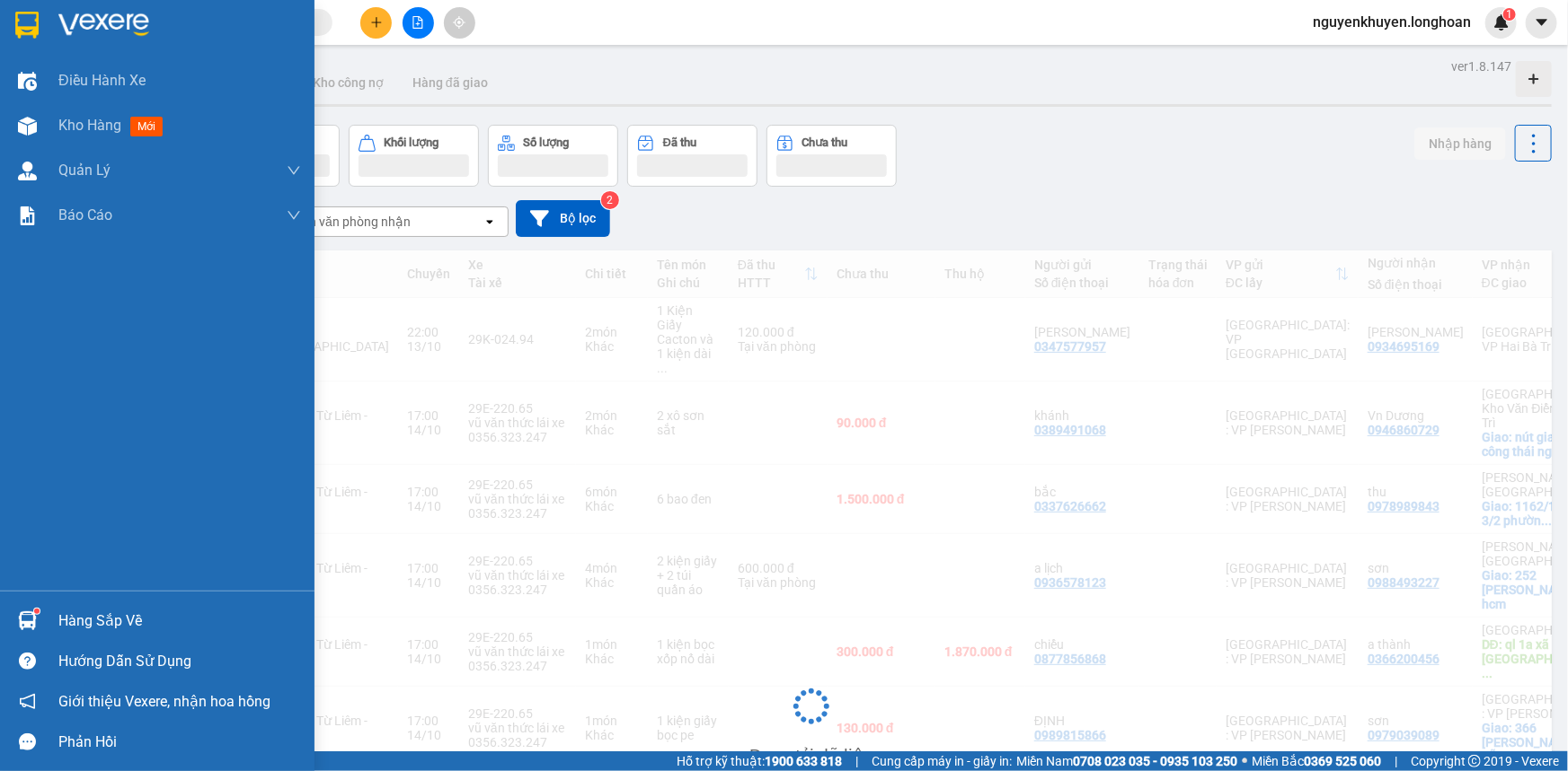
click at [19, 32] on img at bounding box center [27, 25] width 23 height 27
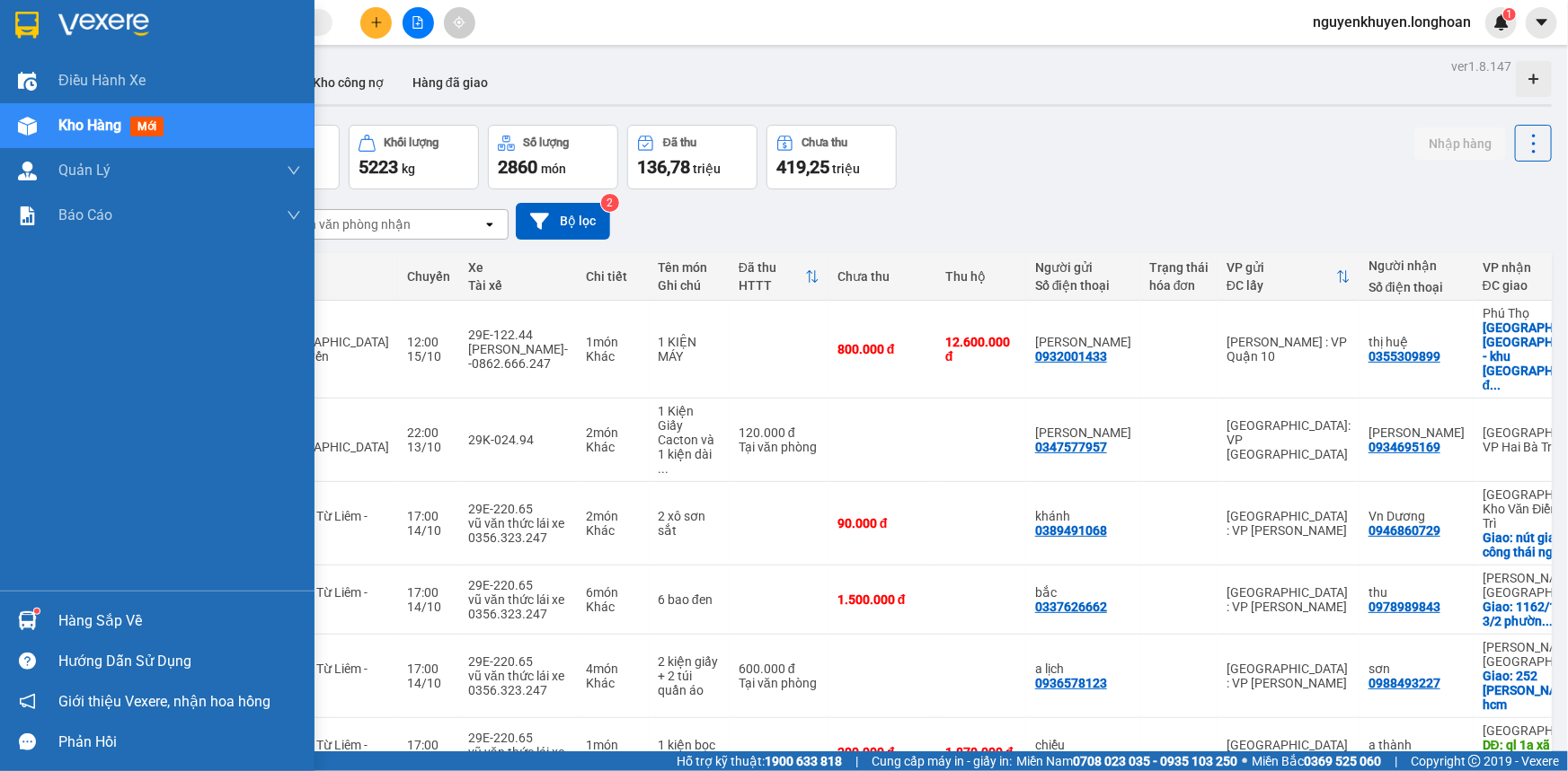
click at [24, 31] on img at bounding box center [27, 25] width 23 height 27
click at [82, 624] on div "Hàng sắp về" at bounding box center [179, 621] width 243 height 27
